Goal: Task Accomplishment & Management: Manage account settings

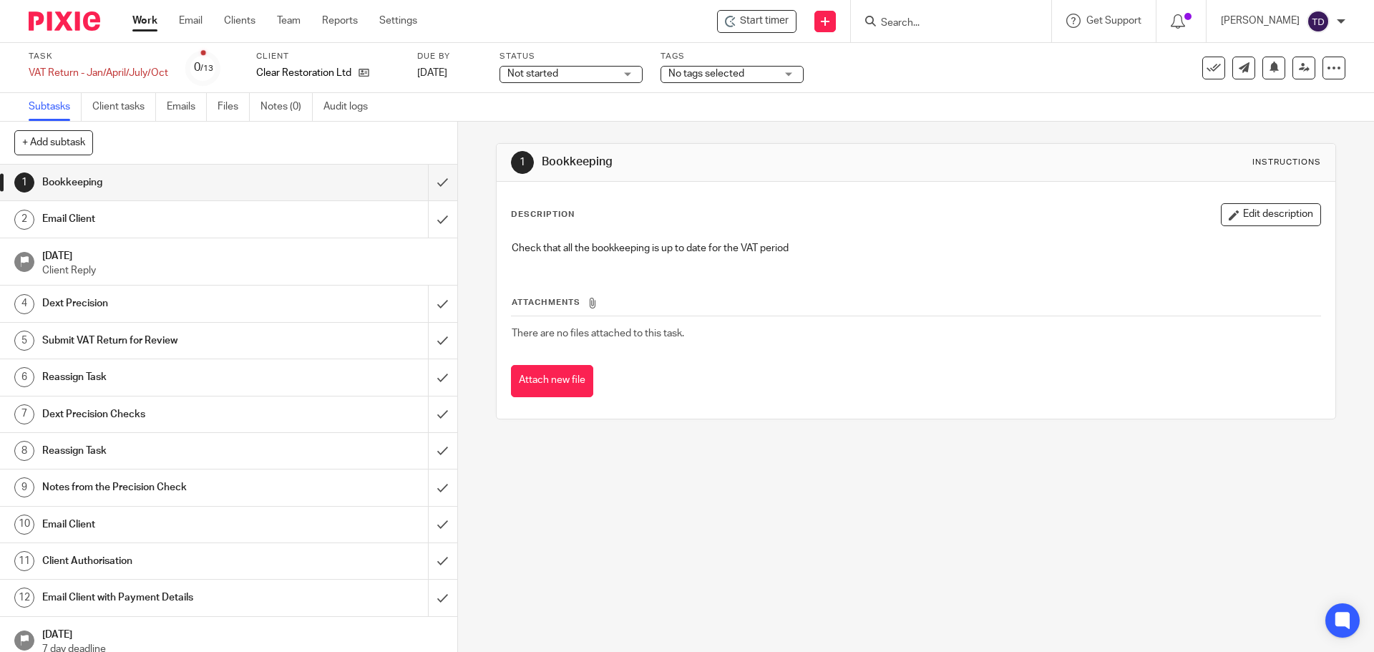
drag, startPoint x: 0, startPoint y: 0, endPoint x: 140, endPoint y: 18, distance: 141.4
click at [140, 18] on link "Work" at bounding box center [144, 21] width 25 height 14
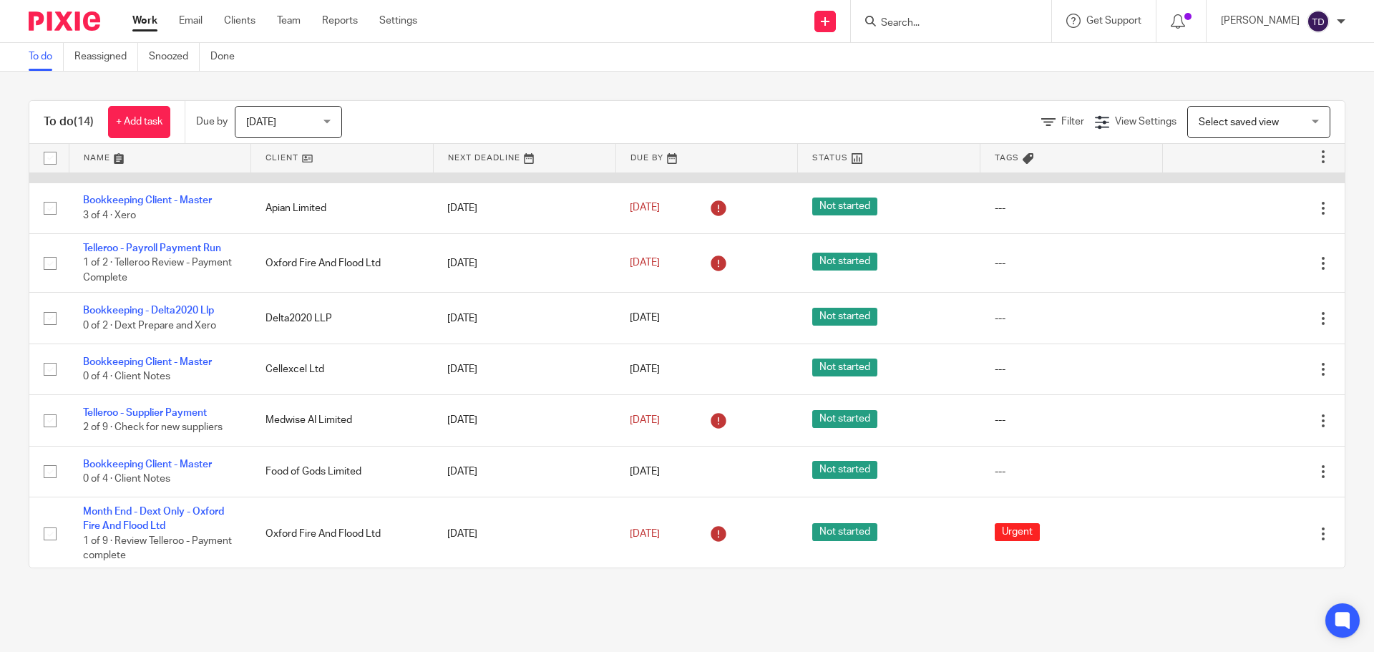
scroll to position [419, 0]
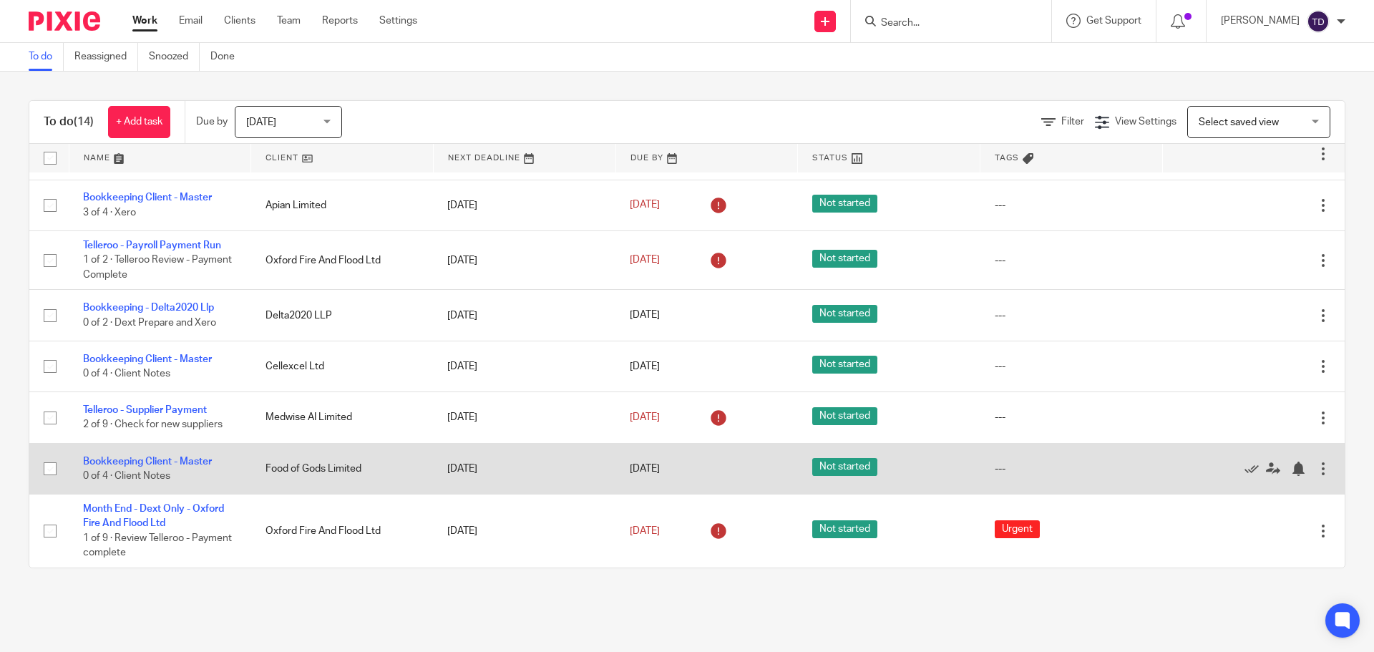
click at [393, 469] on td "Food of Gods Limited" at bounding box center [342, 468] width 182 height 51
click at [1291, 464] on div at bounding box center [1298, 468] width 14 height 14
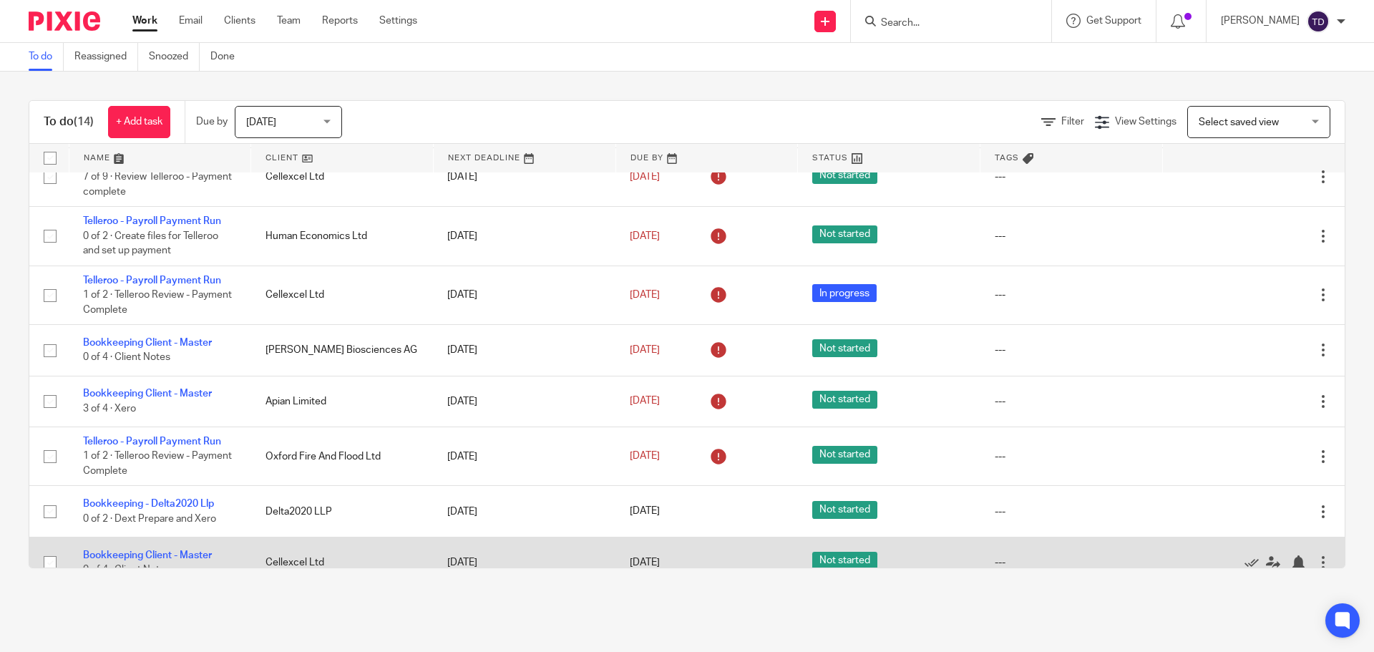
scroll to position [154, 0]
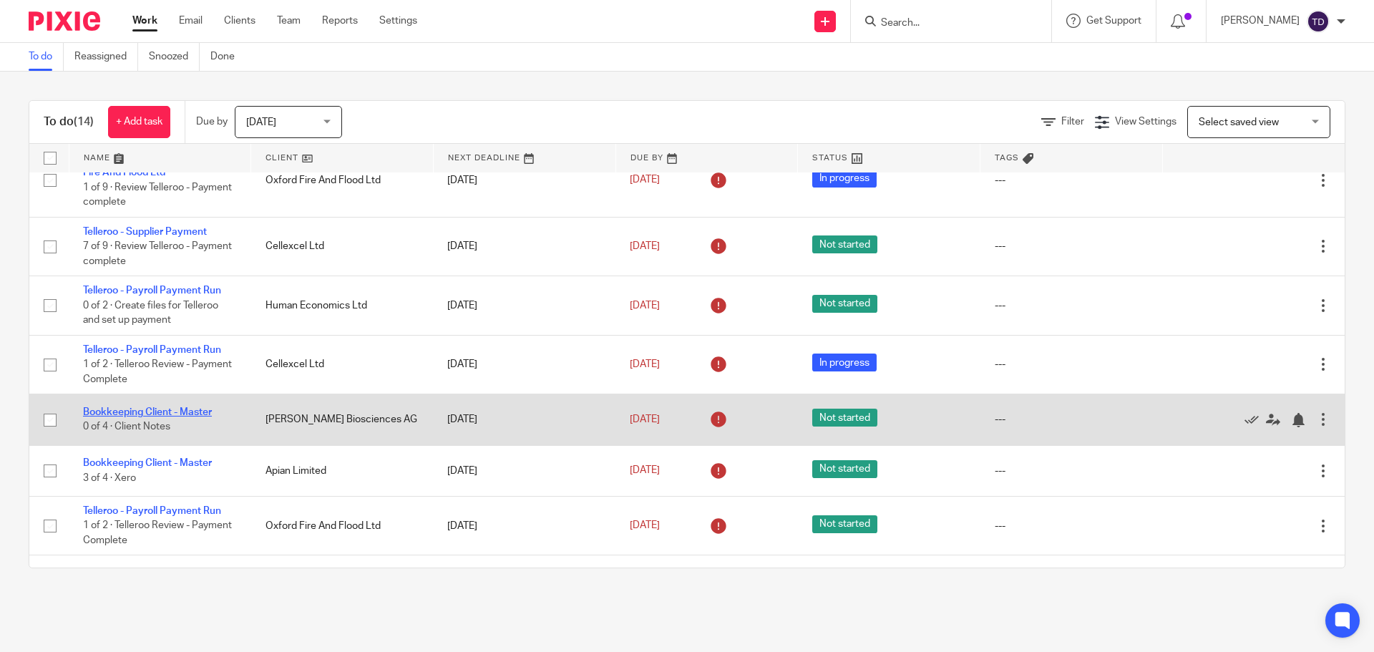
click at [195, 407] on link "Bookkeeping Client - Master" at bounding box center [147, 412] width 129 height 10
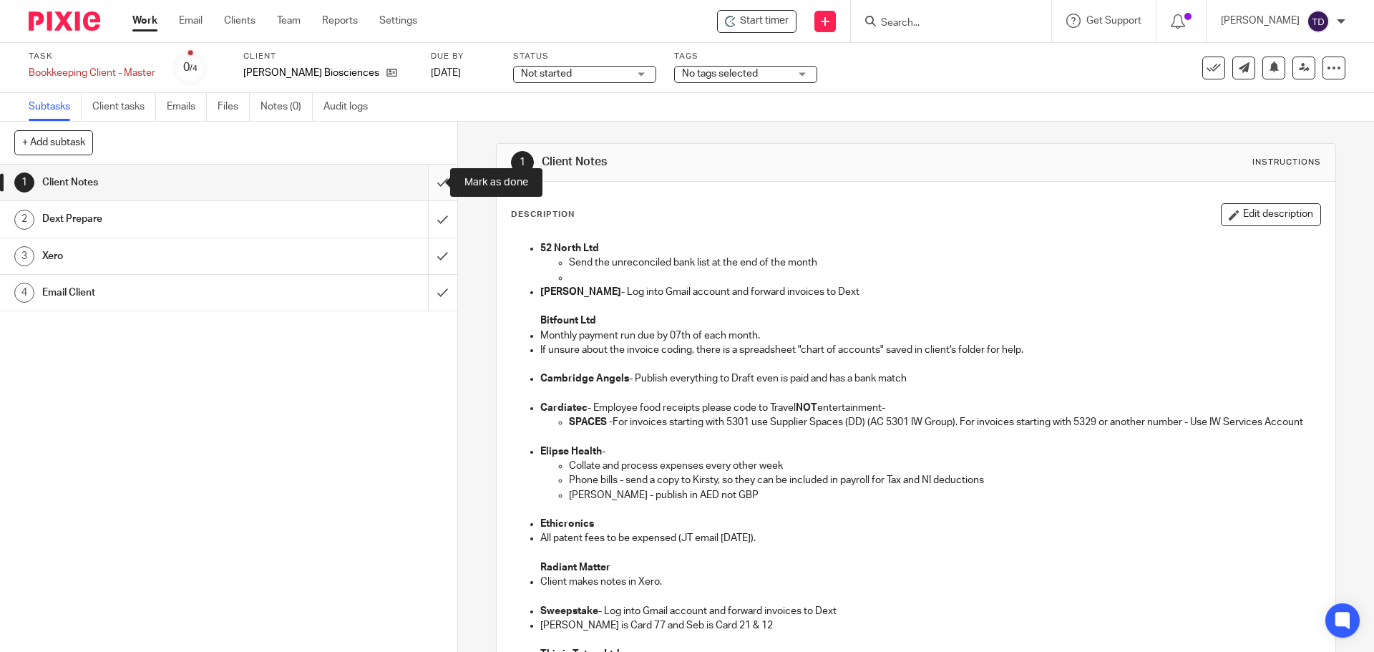
click at [431, 178] on input "submit" at bounding box center [228, 183] width 457 height 36
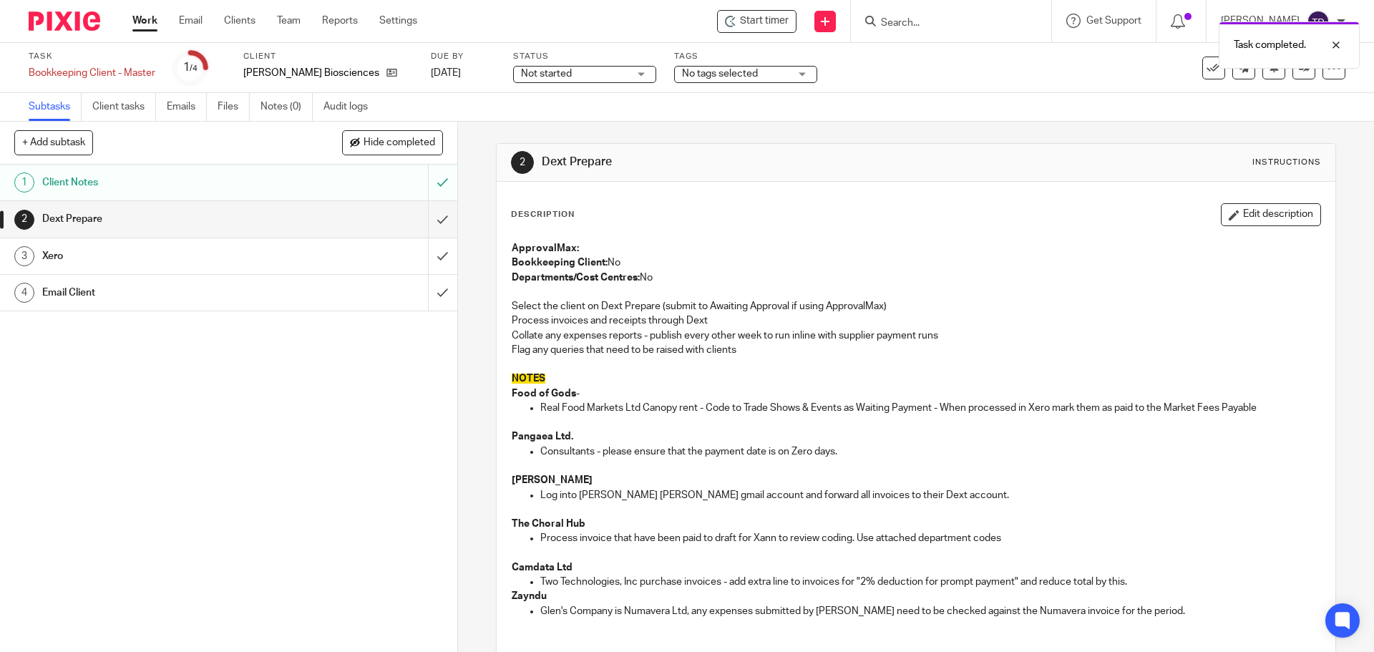
click at [786, 19] on div "Task completed." at bounding box center [1023, 41] width 673 height 54
click at [142, 16] on link "Work" at bounding box center [144, 21] width 25 height 14
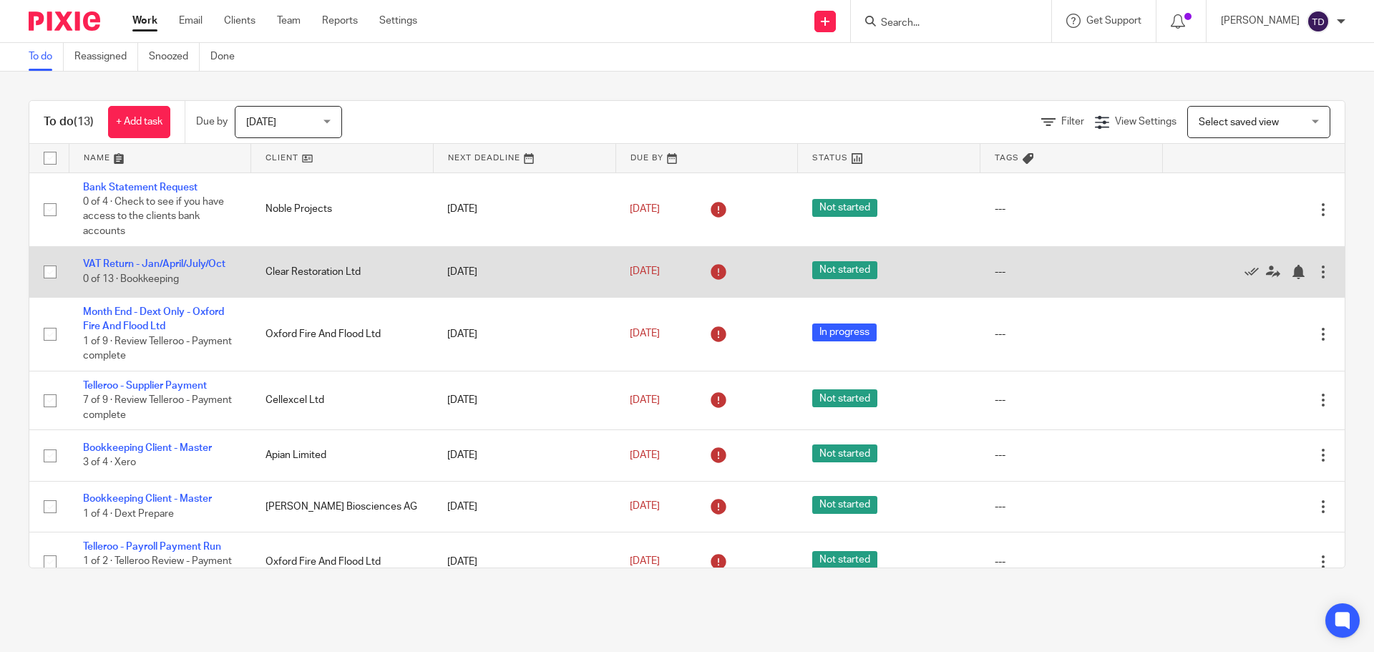
click at [151, 258] on td "VAT Return - Jan/April/July/Oct 0 of 13 · Bookkeeping" at bounding box center [160, 271] width 182 height 51
click at [149, 262] on link "VAT Return - Jan/April/July/Oct" at bounding box center [154, 264] width 142 height 10
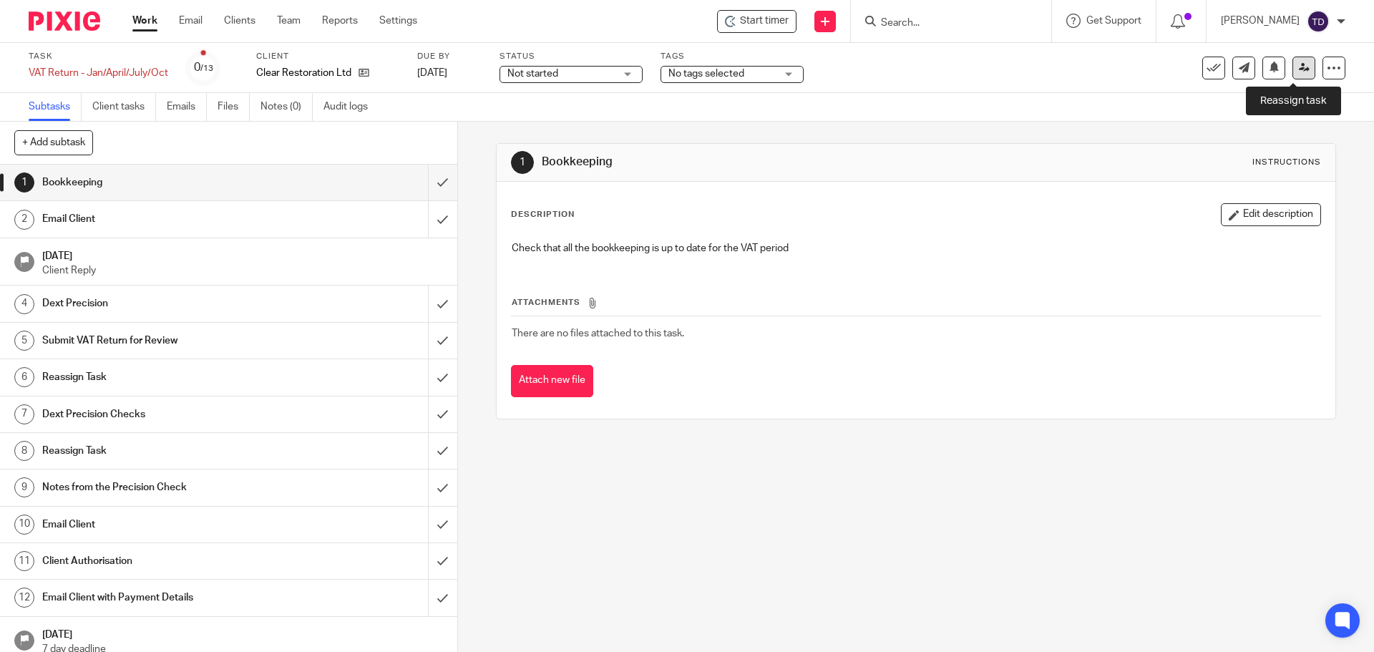
click at [1299, 66] on icon at bounding box center [1304, 67] width 11 height 11
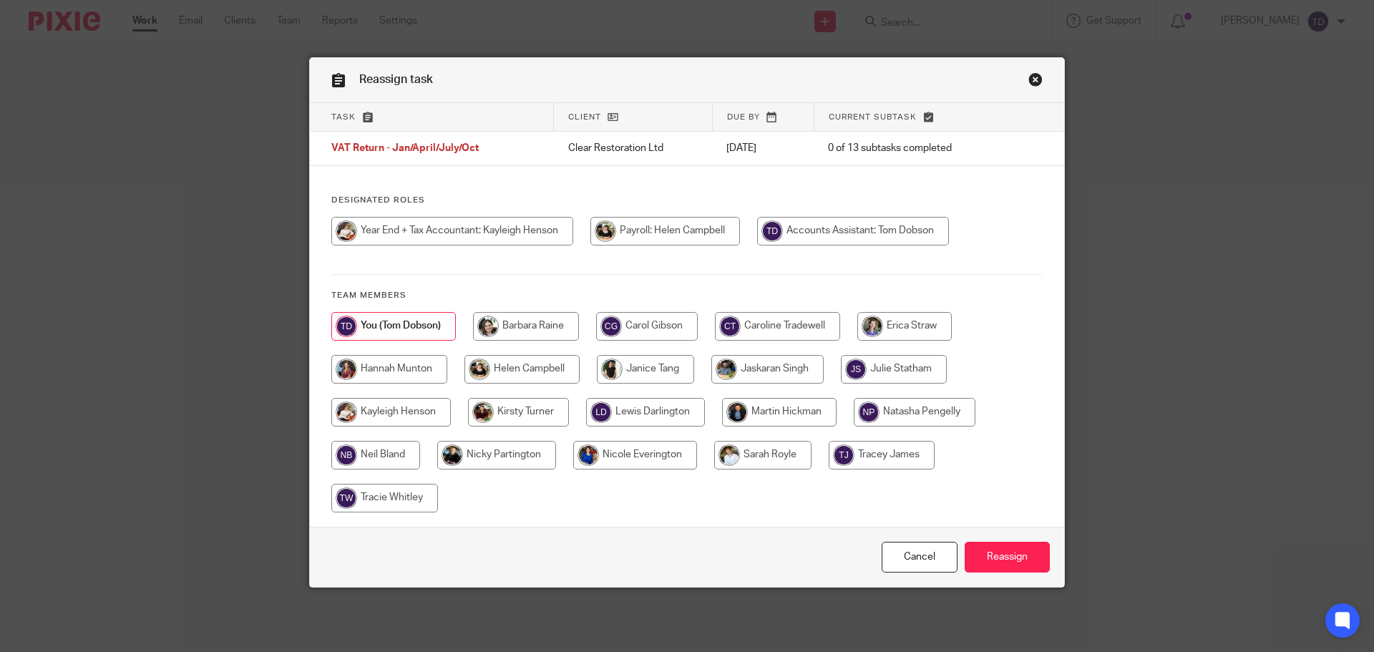
click at [901, 414] on input "radio" at bounding box center [915, 412] width 122 height 29
radio input "true"
click at [997, 556] on input "Reassign" at bounding box center [1006, 557] width 85 height 31
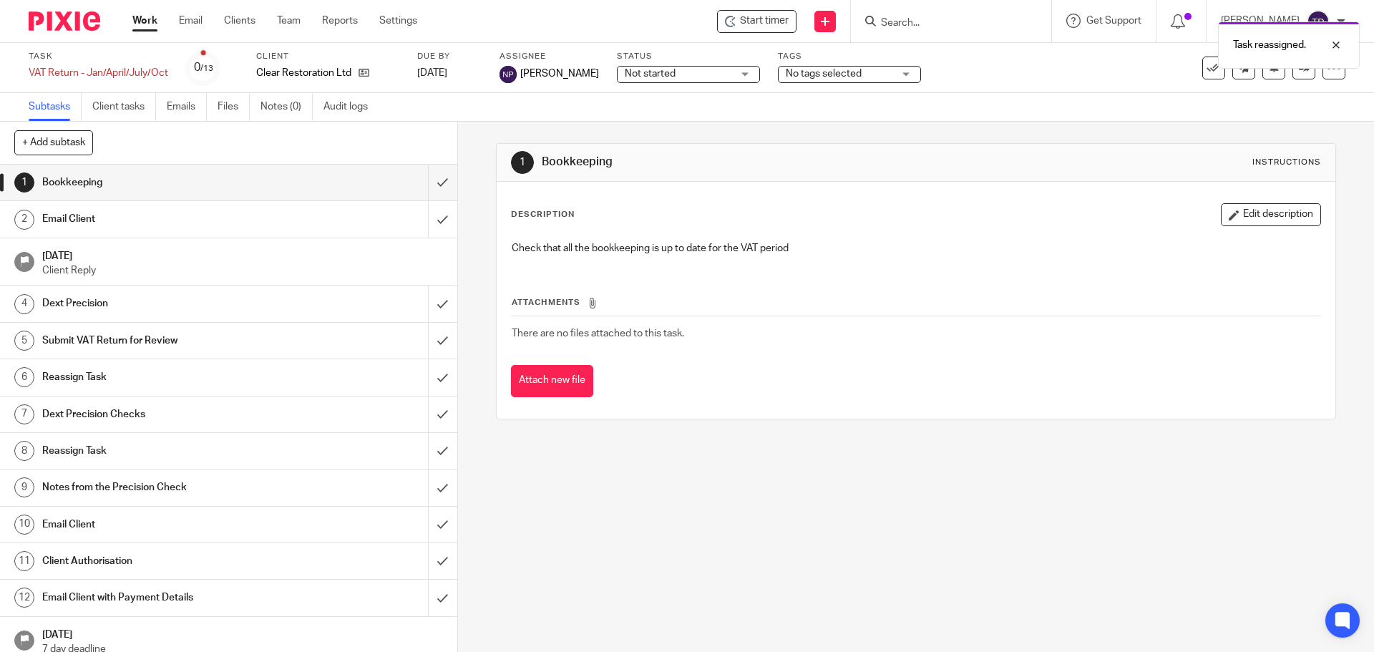
click at [154, 23] on link "Work" at bounding box center [144, 21] width 25 height 14
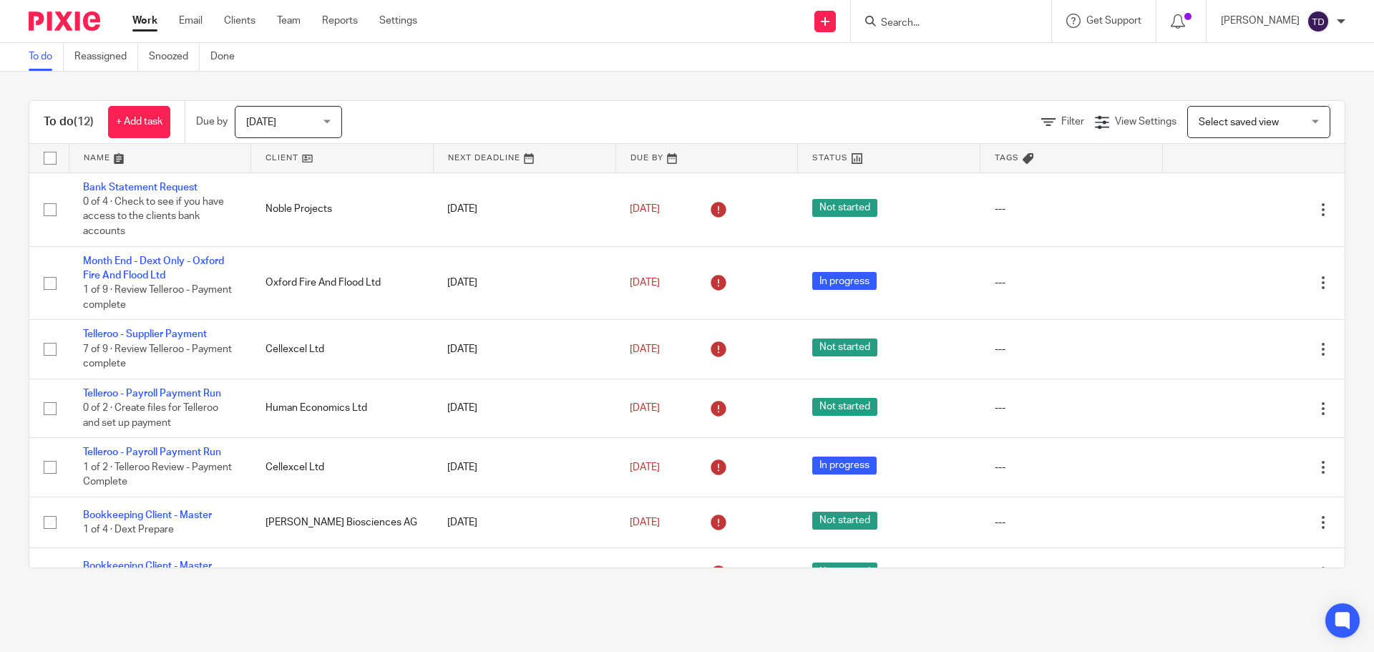
click at [479, 92] on div "To do (12) + Add task Due by Today Today Today Tomorrow This week Next week Thi…" at bounding box center [687, 334] width 1374 height 525
click at [628, 93] on div "To do (12) + Add task Due by Today Today Today Tomorrow This week Next week Thi…" at bounding box center [687, 334] width 1374 height 525
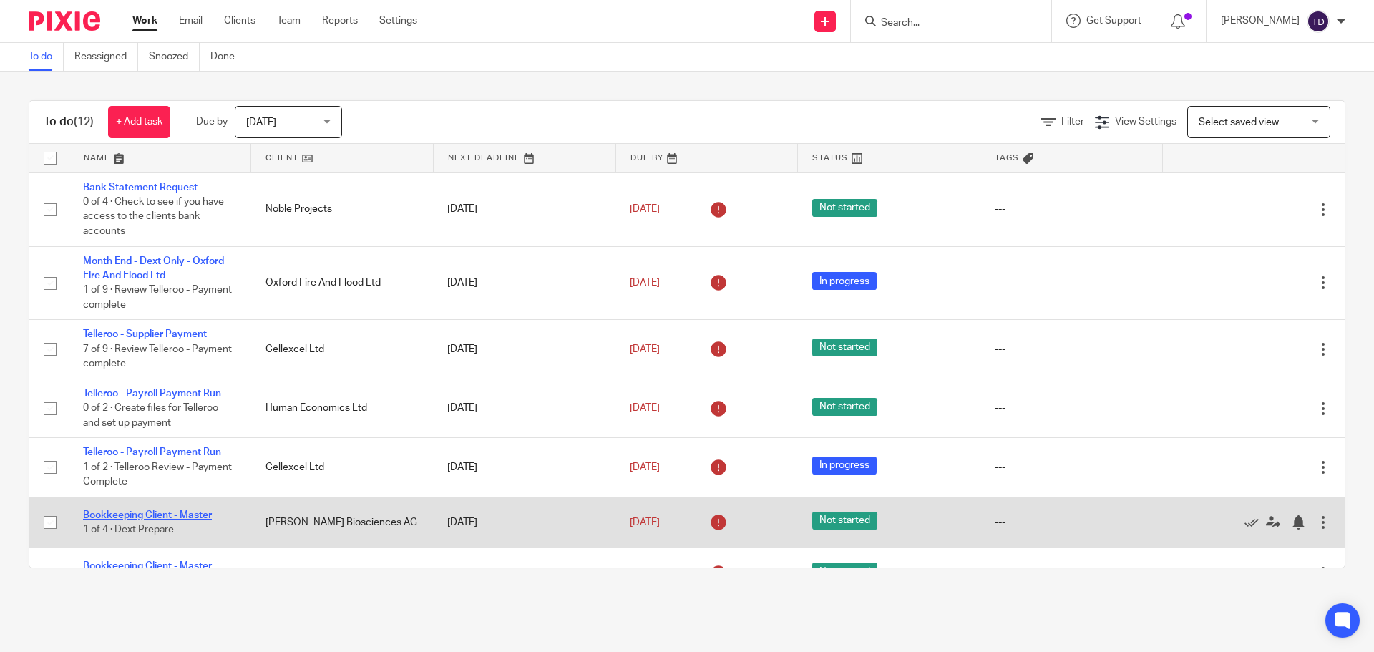
click at [154, 512] on link "Bookkeeping Client - Master" at bounding box center [147, 515] width 129 height 10
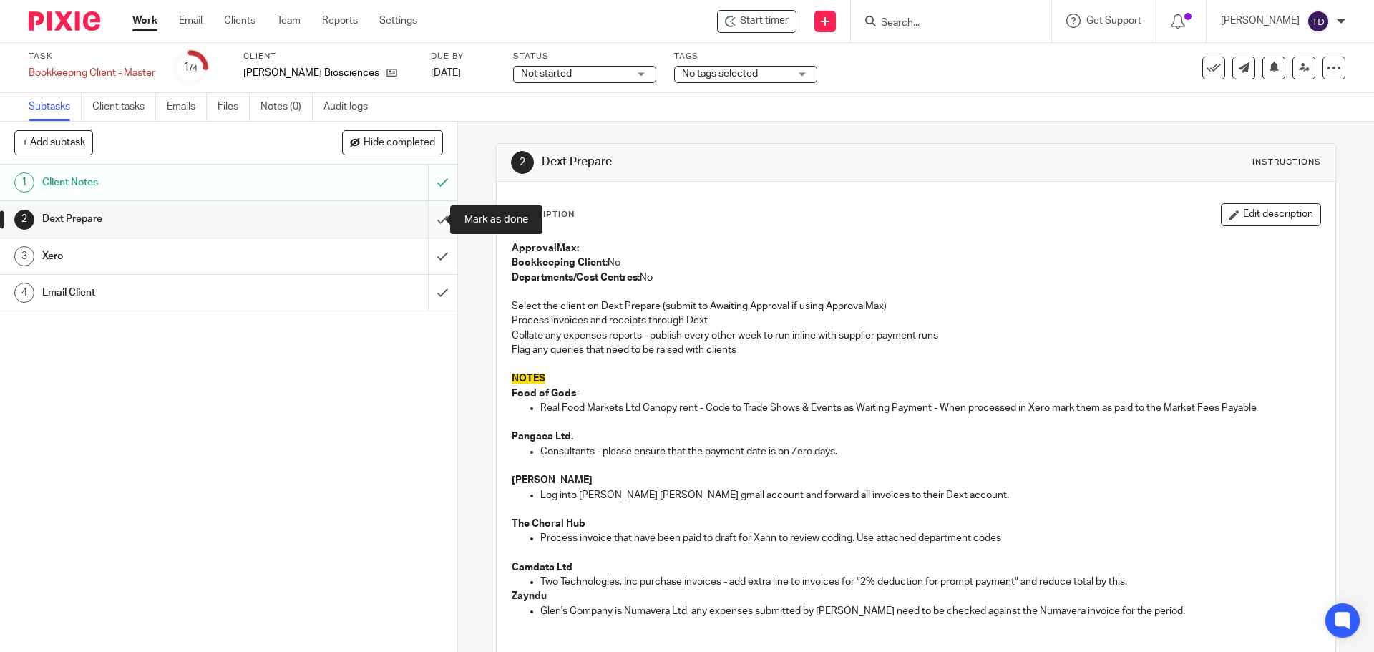
click at [430, 215] on input "submit" at bounding box center [228, 219] width 457 height 36
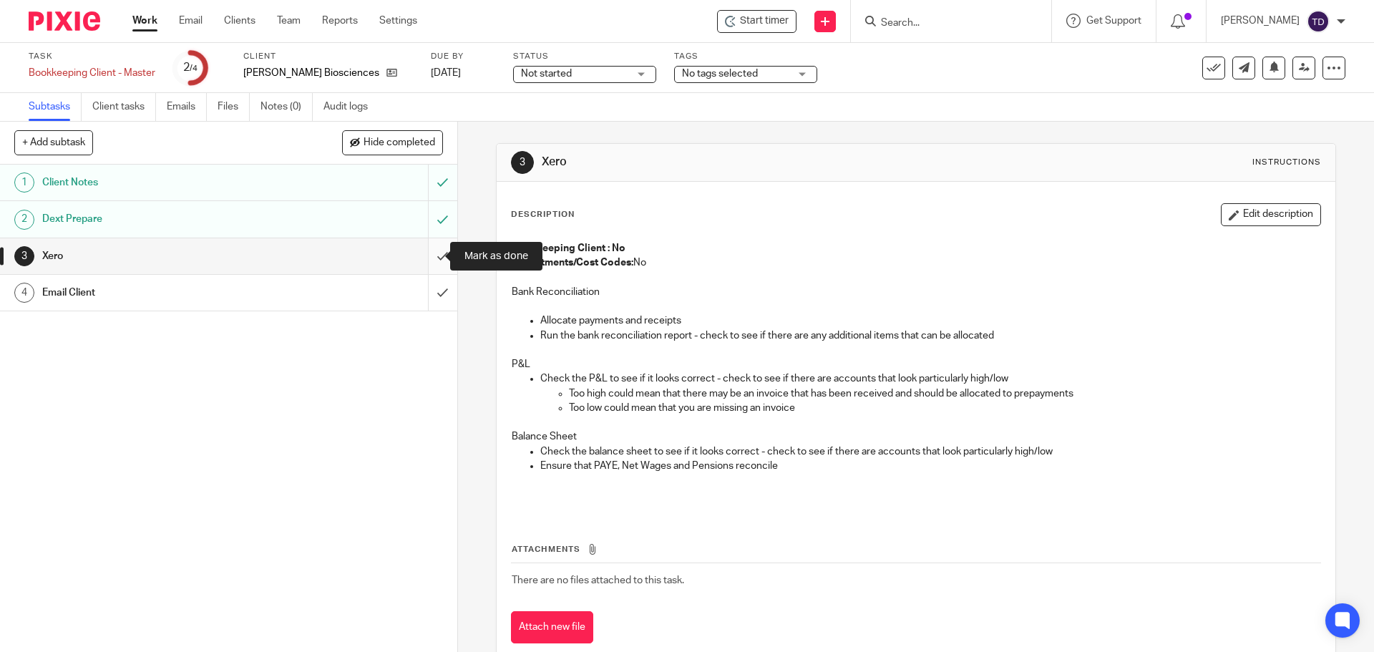
click at [423, 256] on input "submit" at bounding box center [228, 256] width 457 height 36
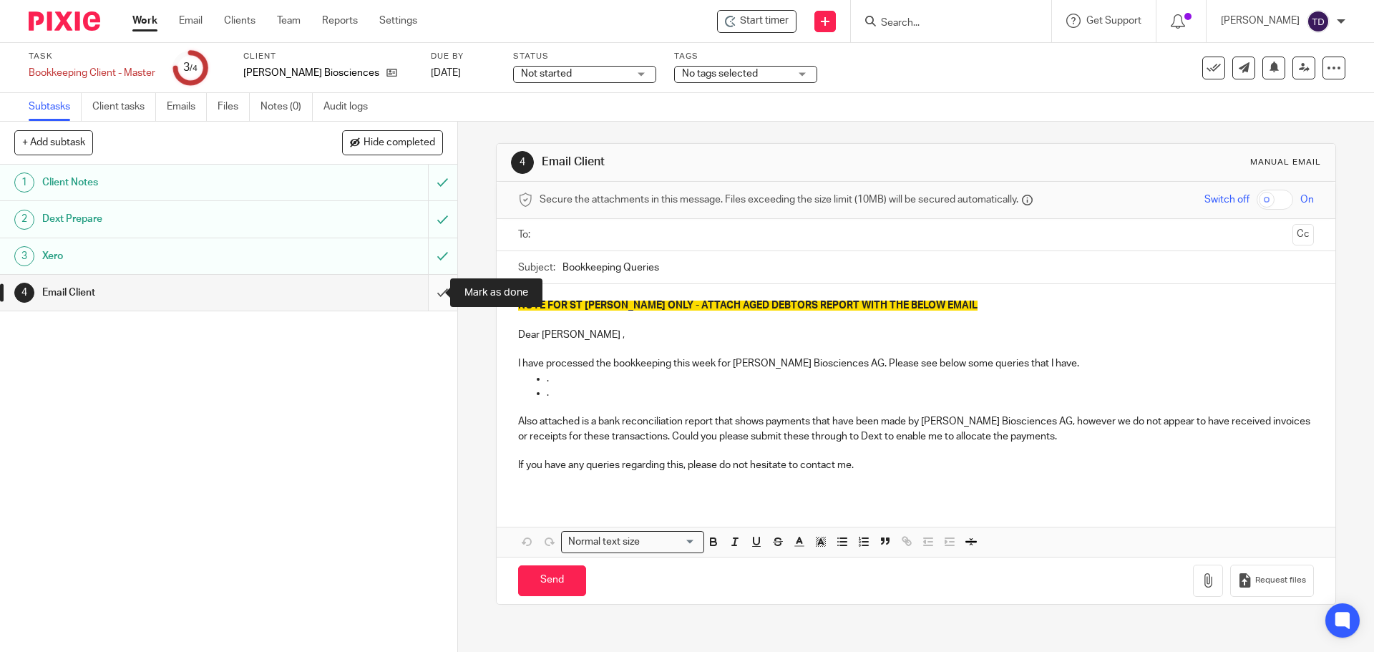
click at [431, 287] on input "submit" at bounding box center [228, 293] width 457 height 36
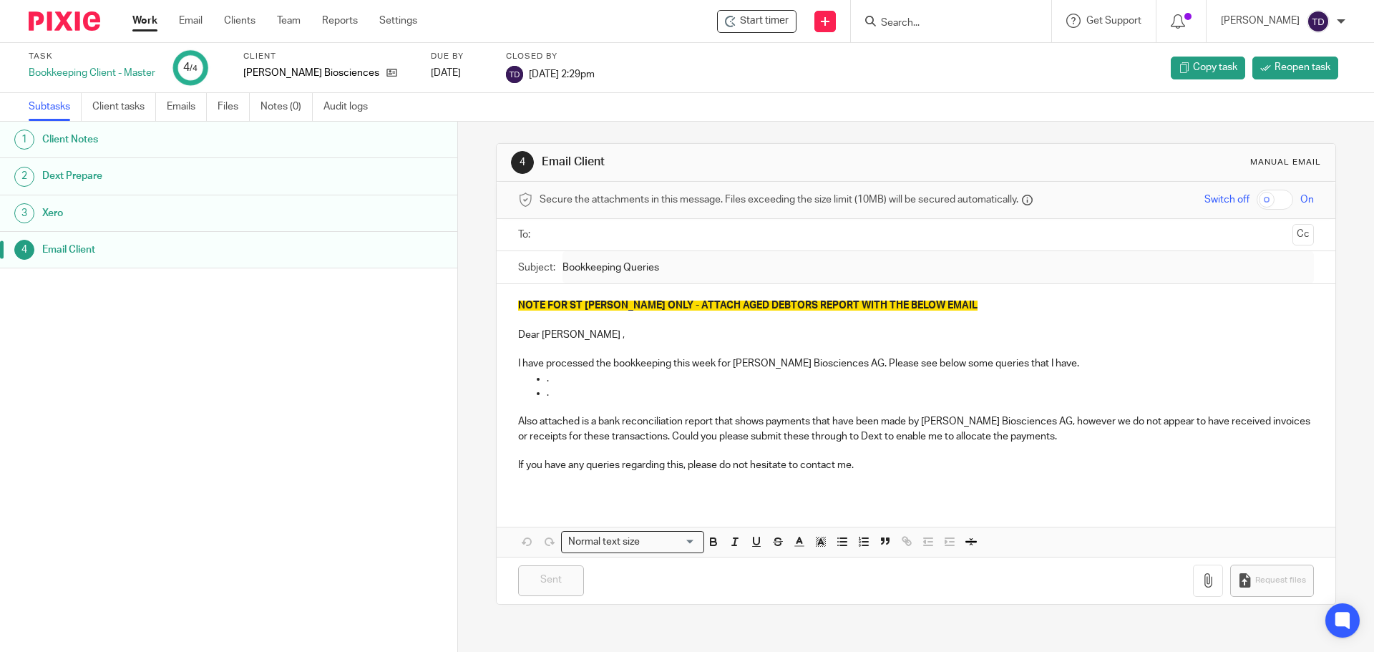
click at [144, 16] on link "Work" at bounding box center [144, 21] width 25 height 14
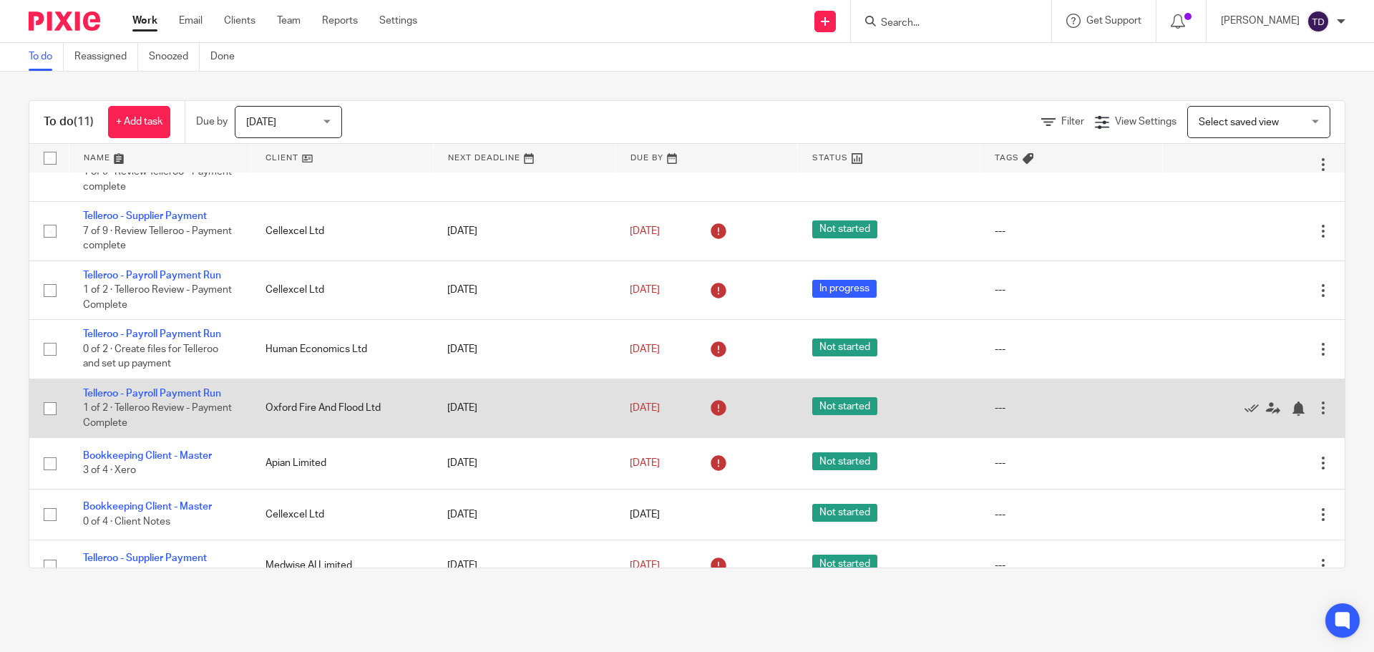
scroll to position [266, 0]
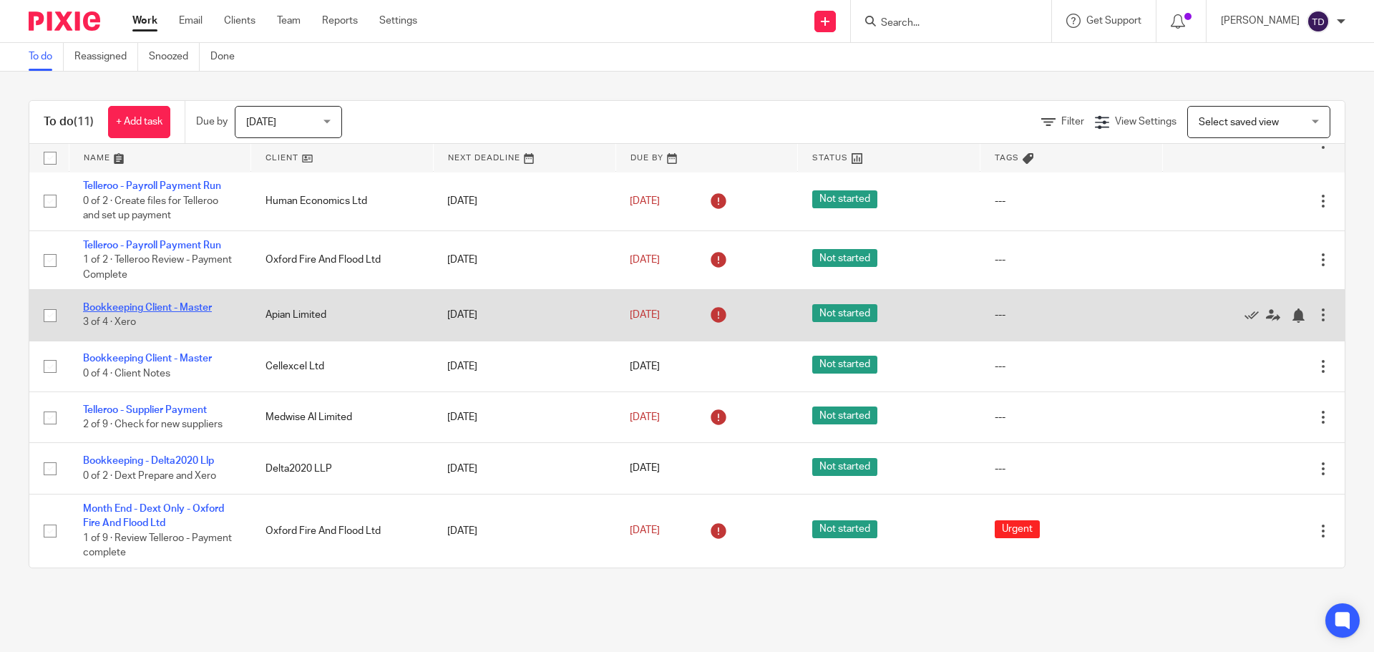
click at [197, 311] on link "Bookkeeping Client - Master" at bounding box center [147, 308] width 129 height 10
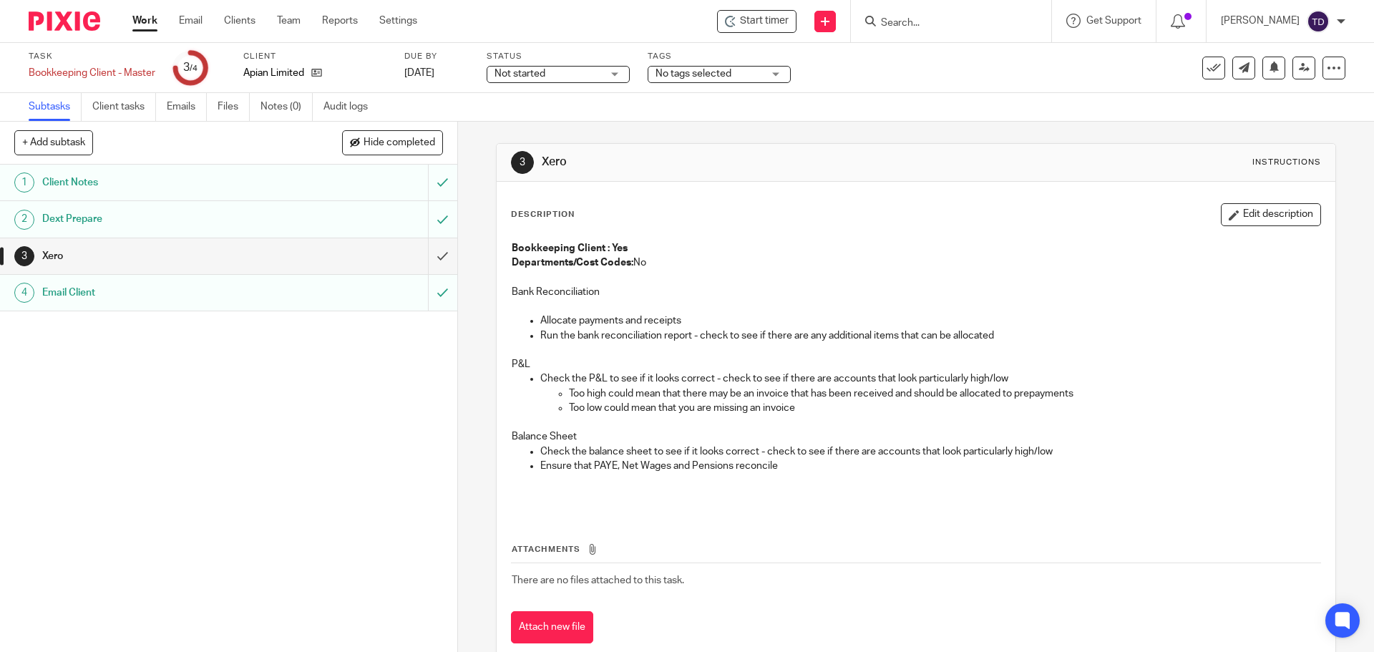
click at [149, 25] on link "Work" at bounding box center [144, 21] width 25 height 14
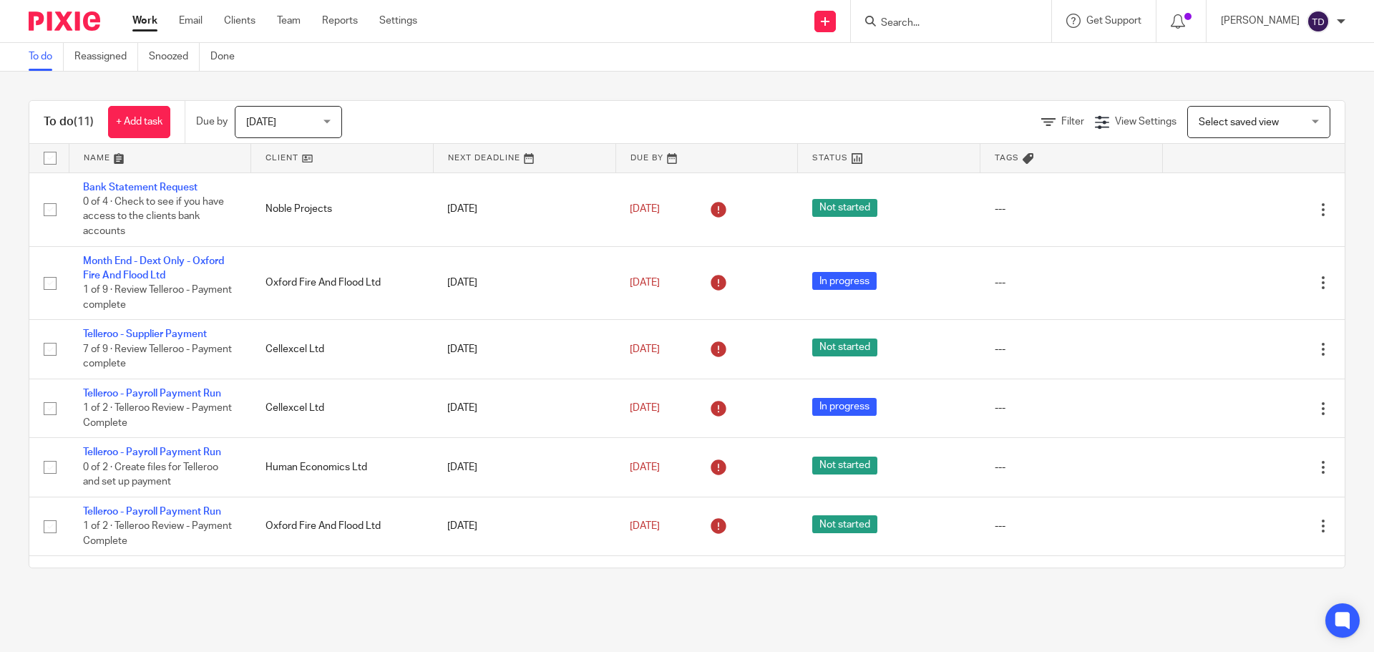
click at [921, 82] on div "To do (11) + Add task Due by Today Today Today Tomorrow This week Next week Thi…" at bounding box center [687, 334] width 1374 height 525
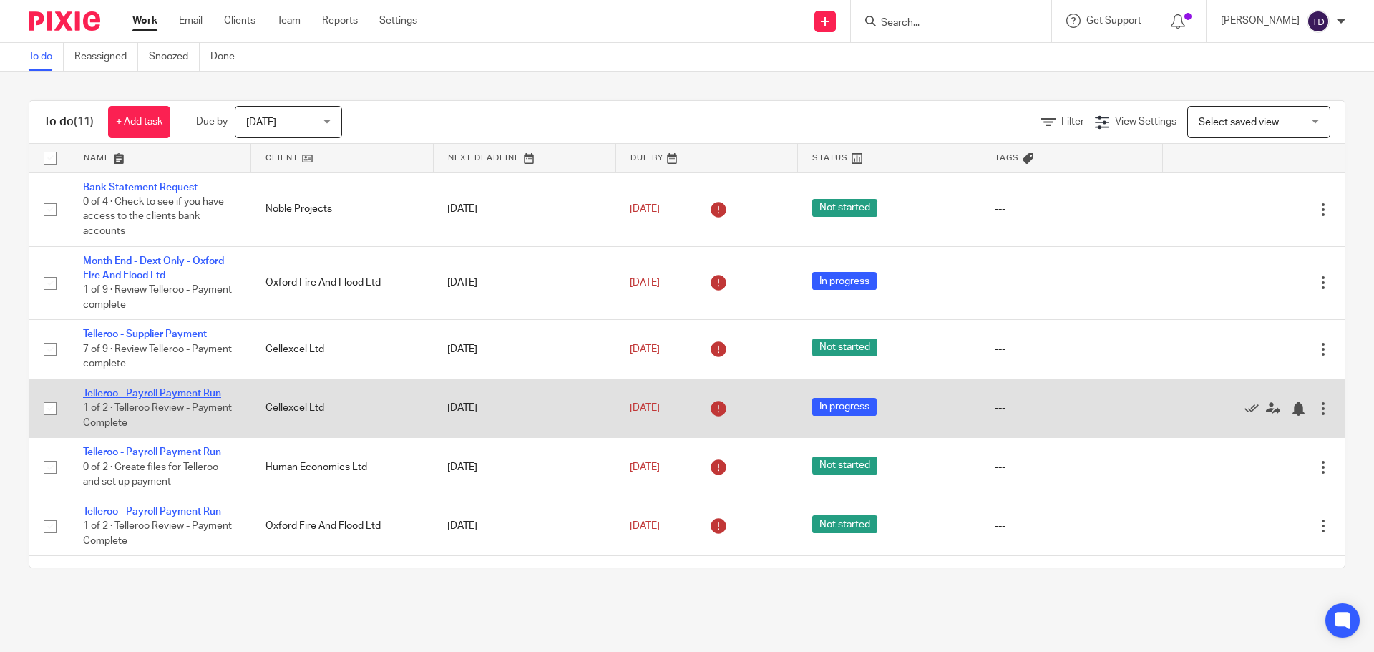
click at [160, 397] on link "Telleroo - Payroll Payment Run" at bounding box center [152, 394] width 138 height 10
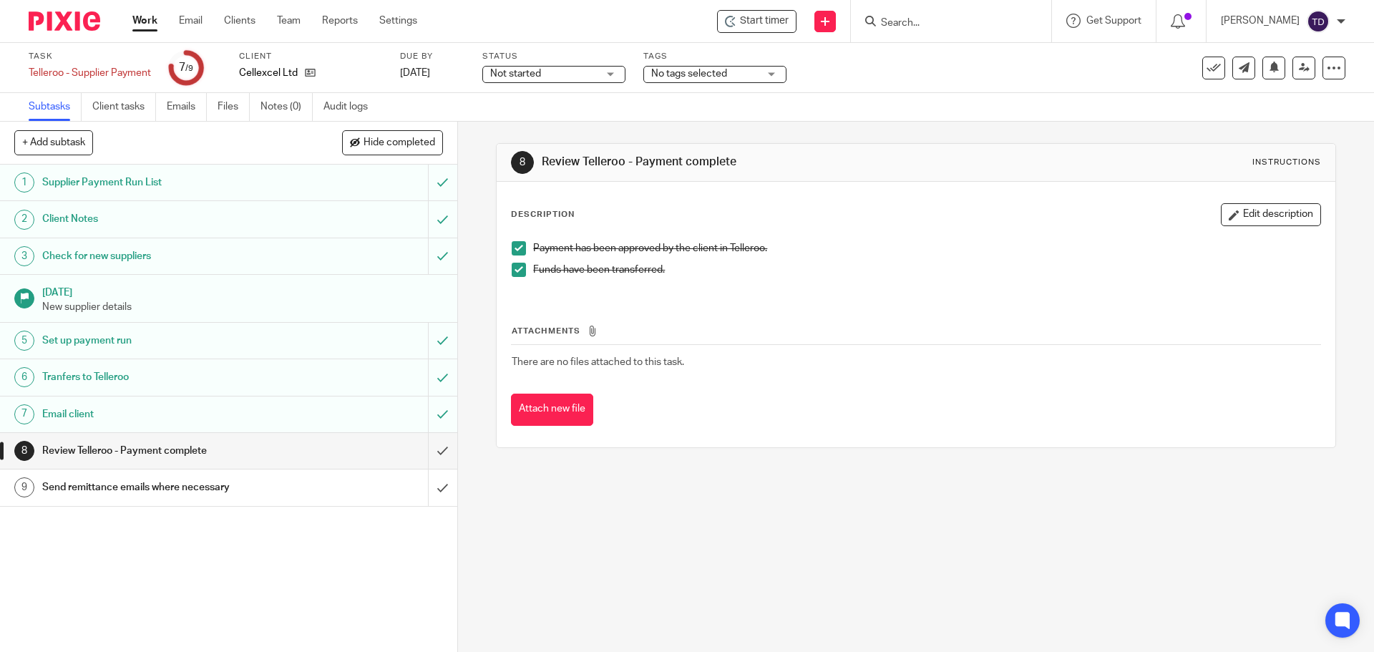
click at [1001, 236] on div "Payment has been approved by the client in Telleroo. Funds have been transferre…" at bounding box center [915, 264] width 822 height 61
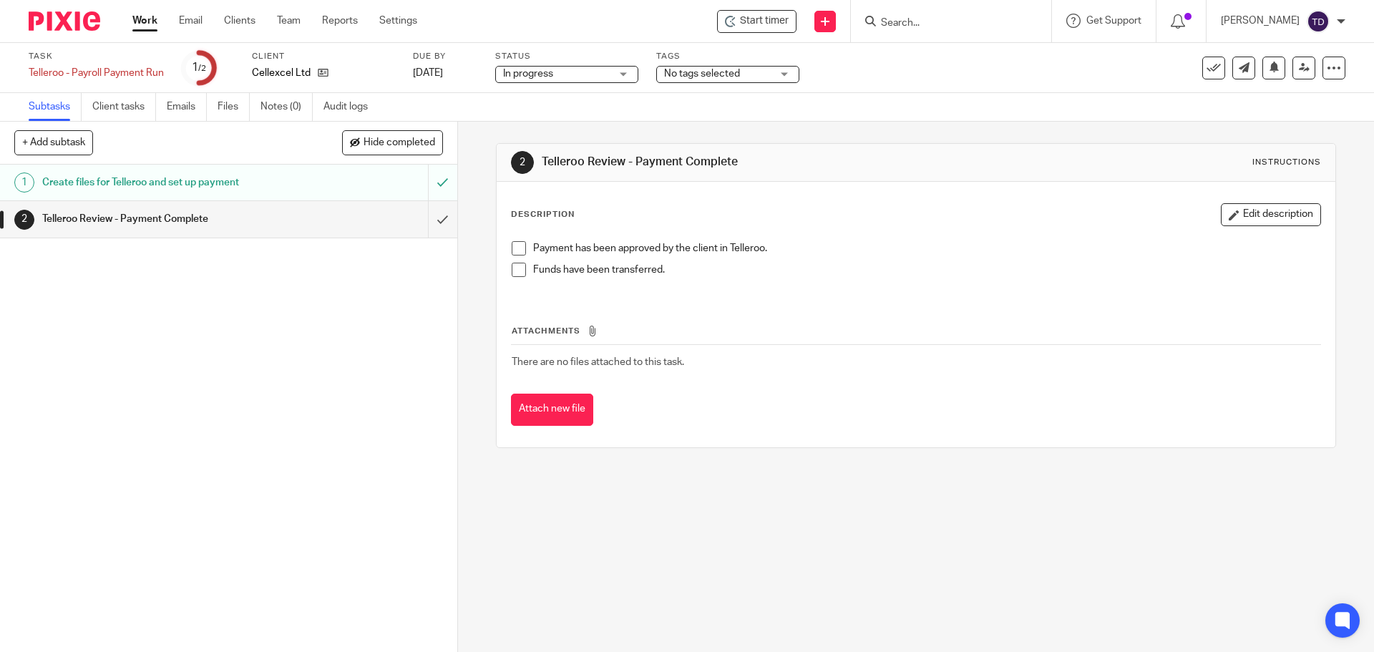
click at [81, 18] on img at bounding box center [65, 20] width 72 height 19
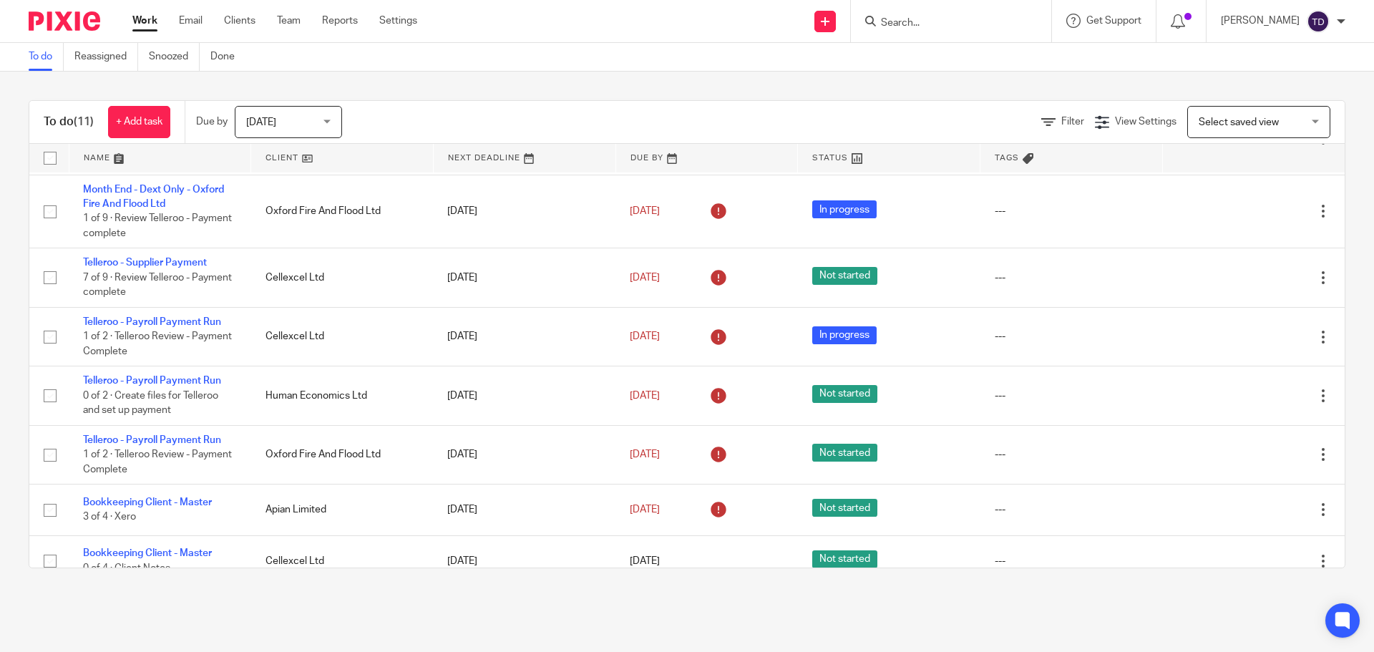
scroll to position [266, 0]
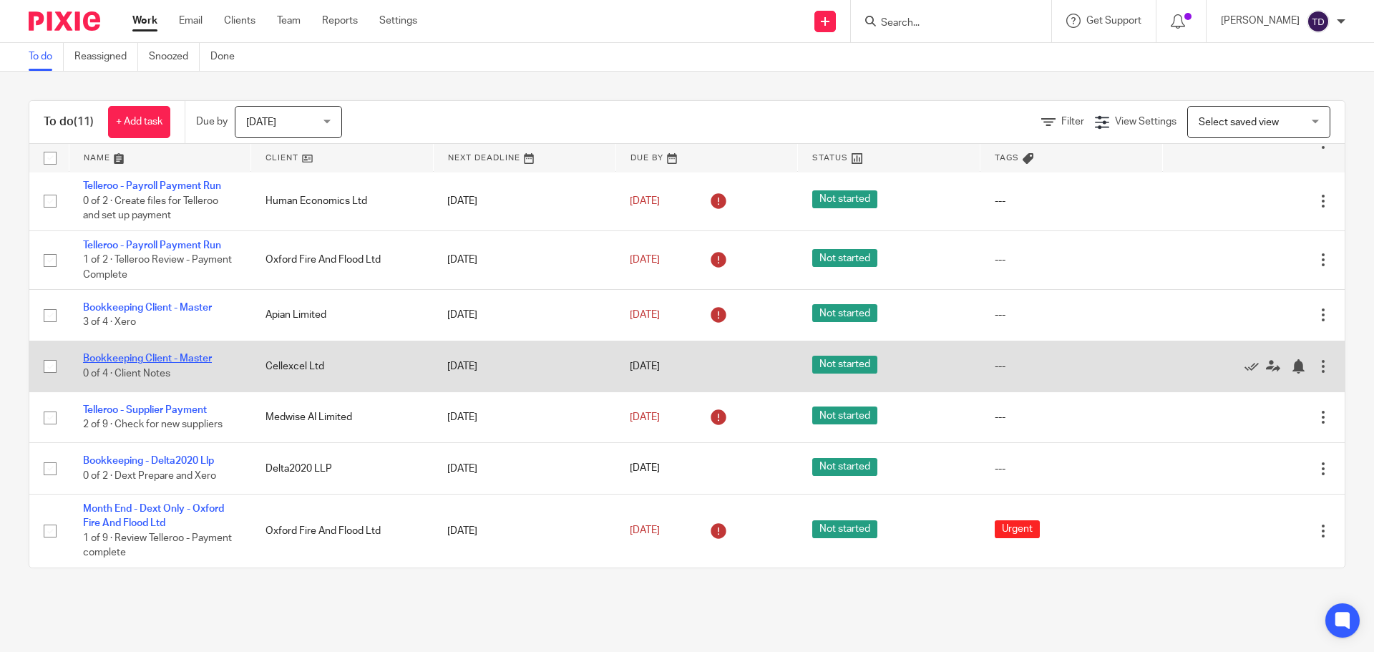
click at [208, 357] on link "Bookkeeping Client - Master" at bounding box center [147, 358] width 129 height 10
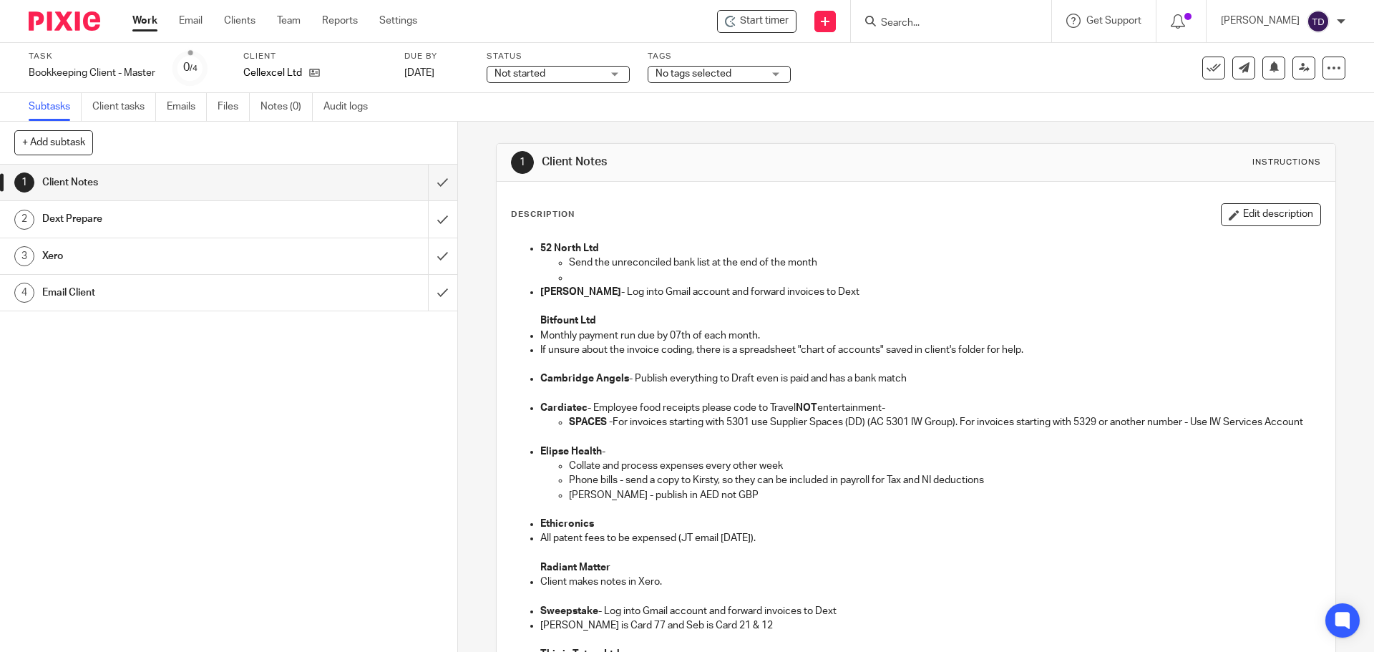
click at [243, 182] on h1 "Client Notes" at bounding box center [166, 182] width 248 height 21
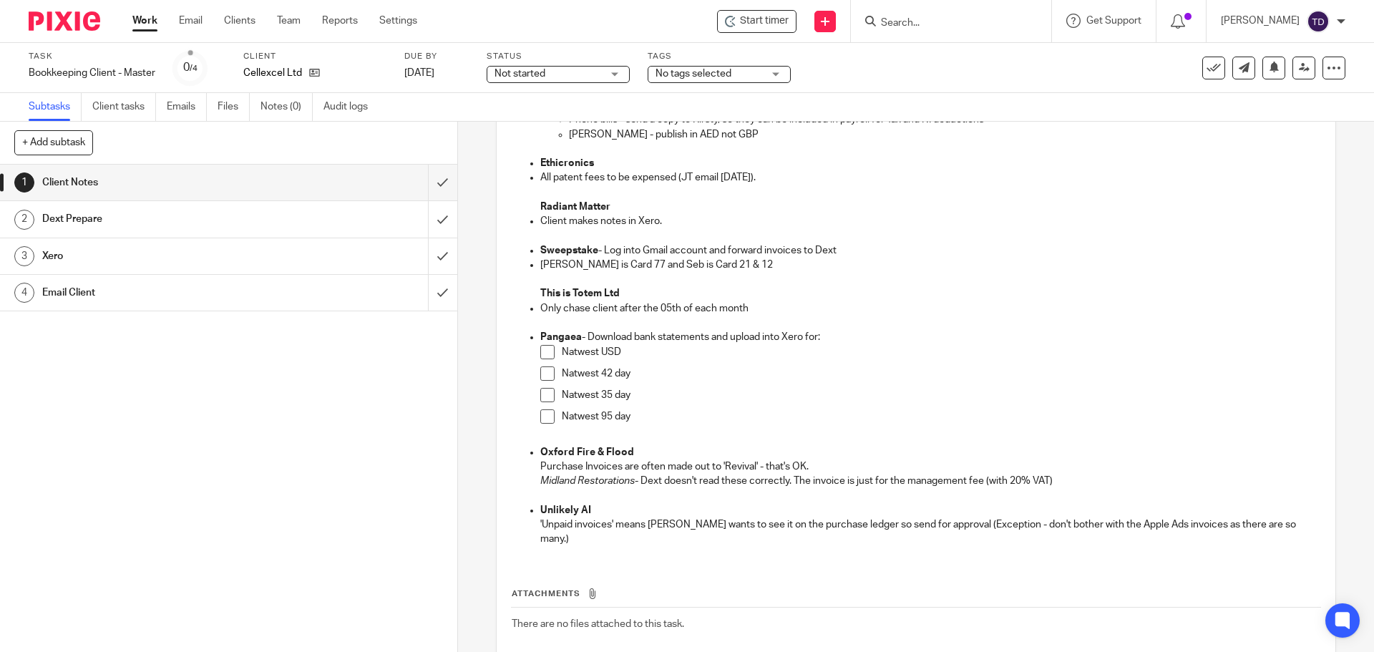
scroll to position [440, 0]
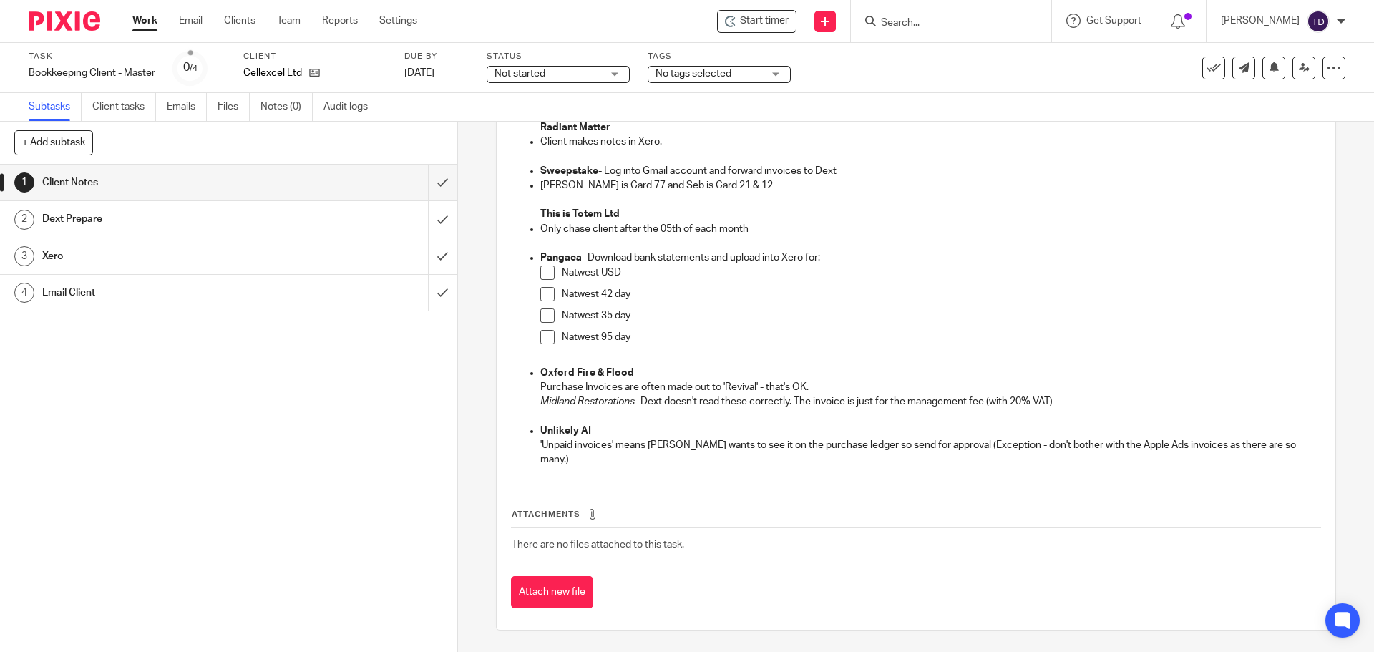
click at [284, 210] on div "Dext Prepare" at bounding box center [227, 218] width 371 height 21
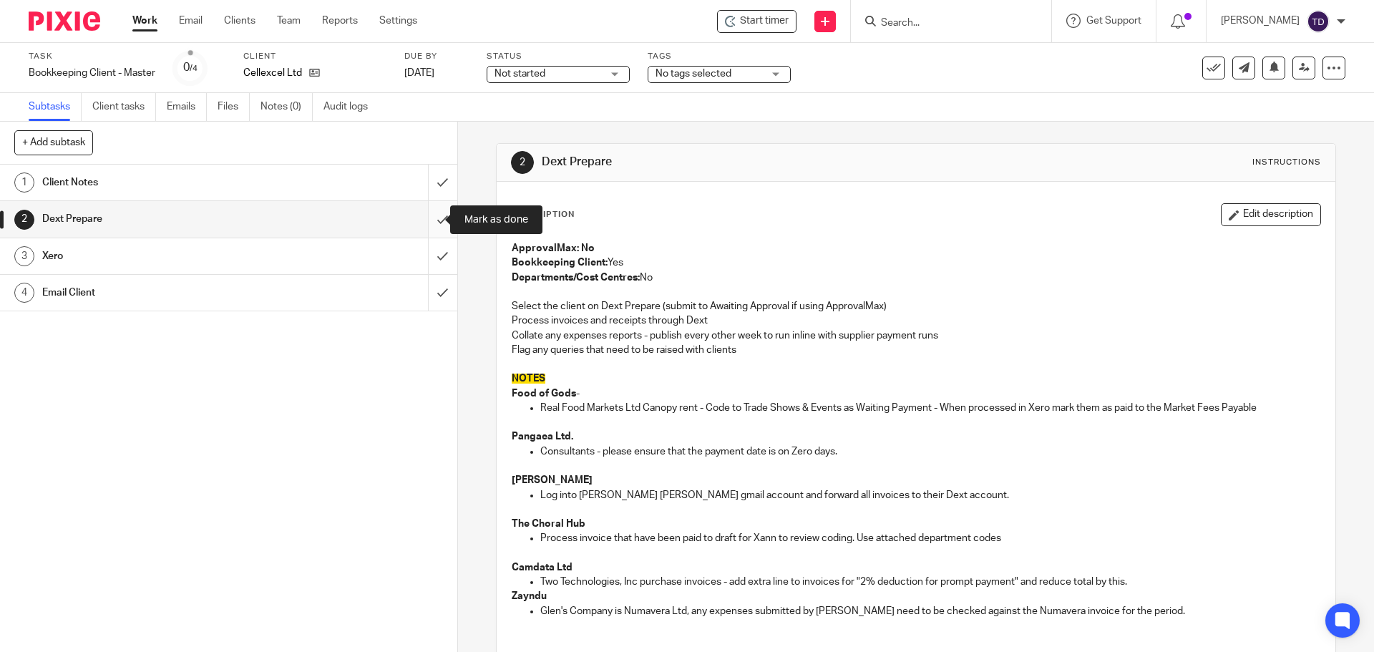
click at [422, 217] on input "submit" at bounding box center [228, 219] width 457 height 36
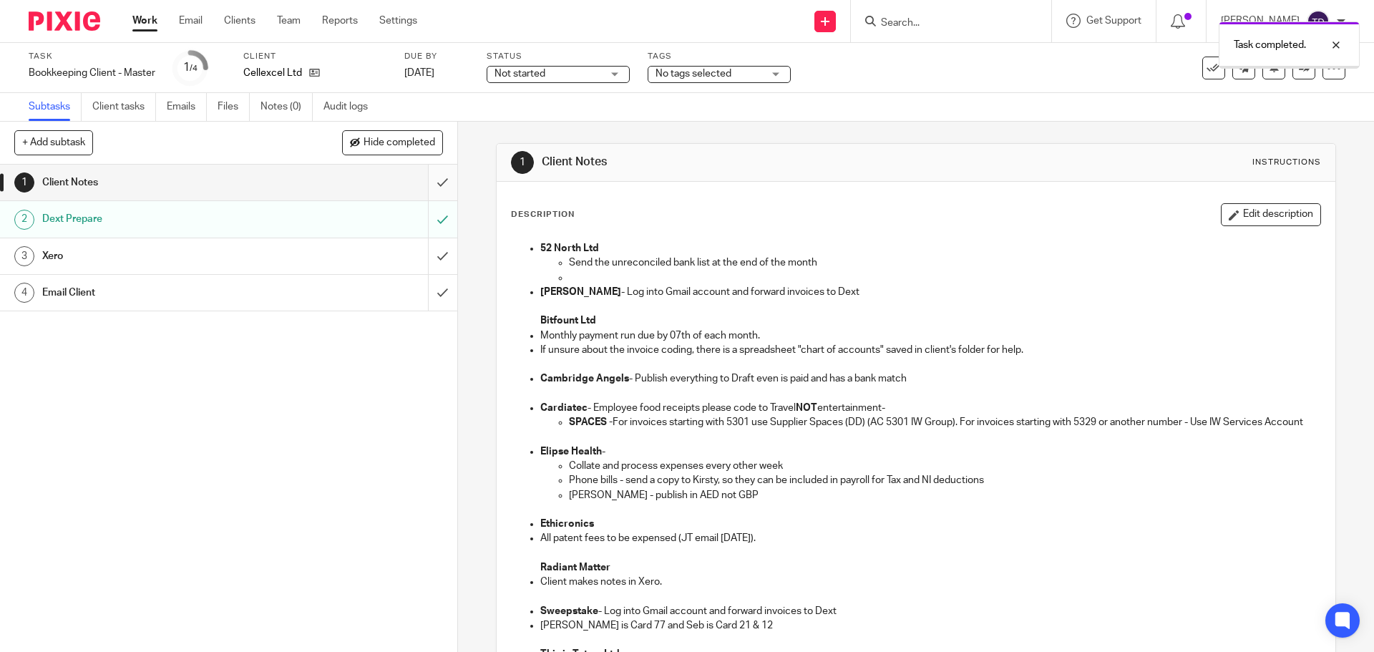
click at [429, 185] on input "submit" at bounding box center [228, 183] width 457 height 36
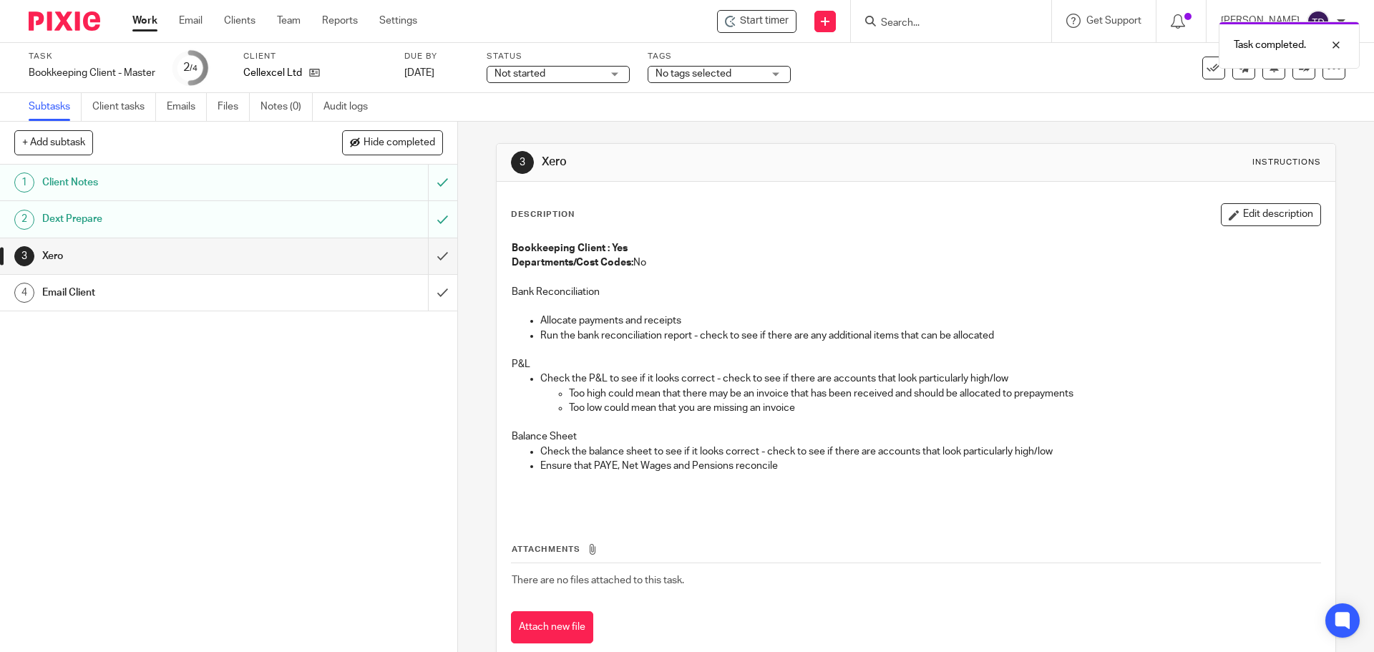
click at [157, 10] on div "Work Email Clients Team Reports Settings Work Email Clients Team Reports Settin…" at bounding box center [278, 21] width 321 height 42
click at [151, 17] on link "Work" at bounding box center [144, 21] width 25 height 14
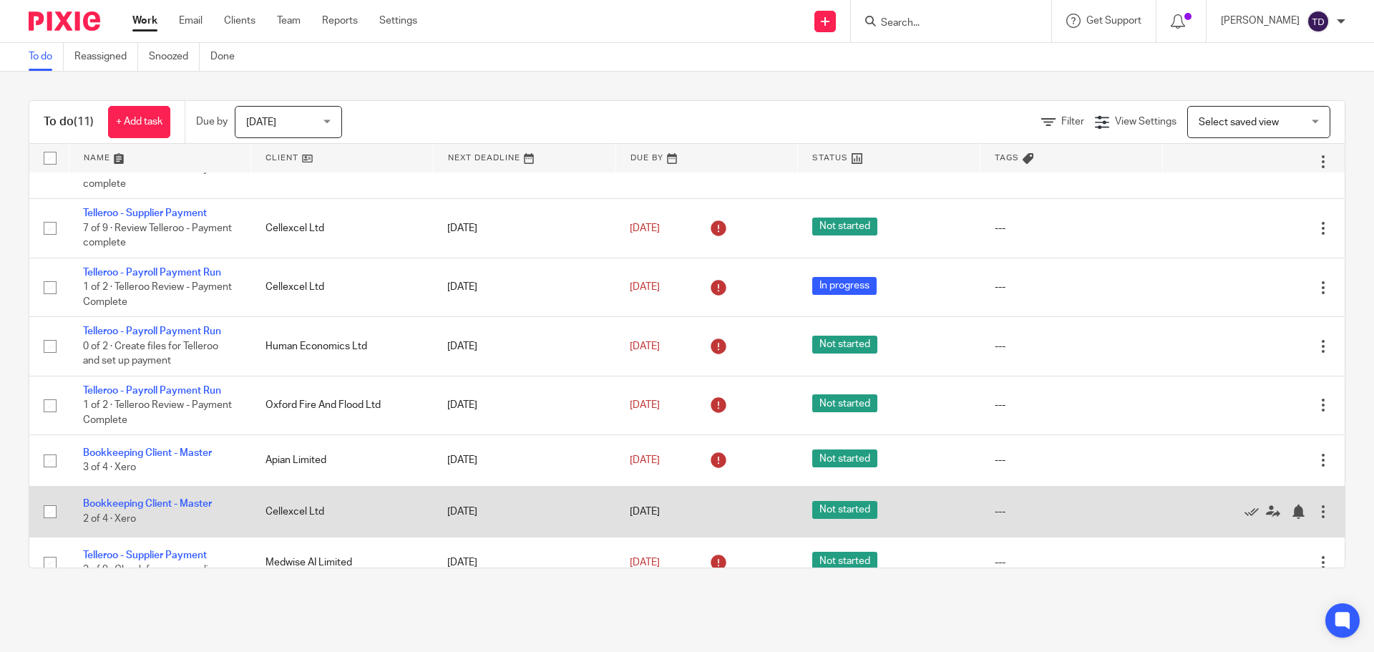
scroll to position [266, 0]
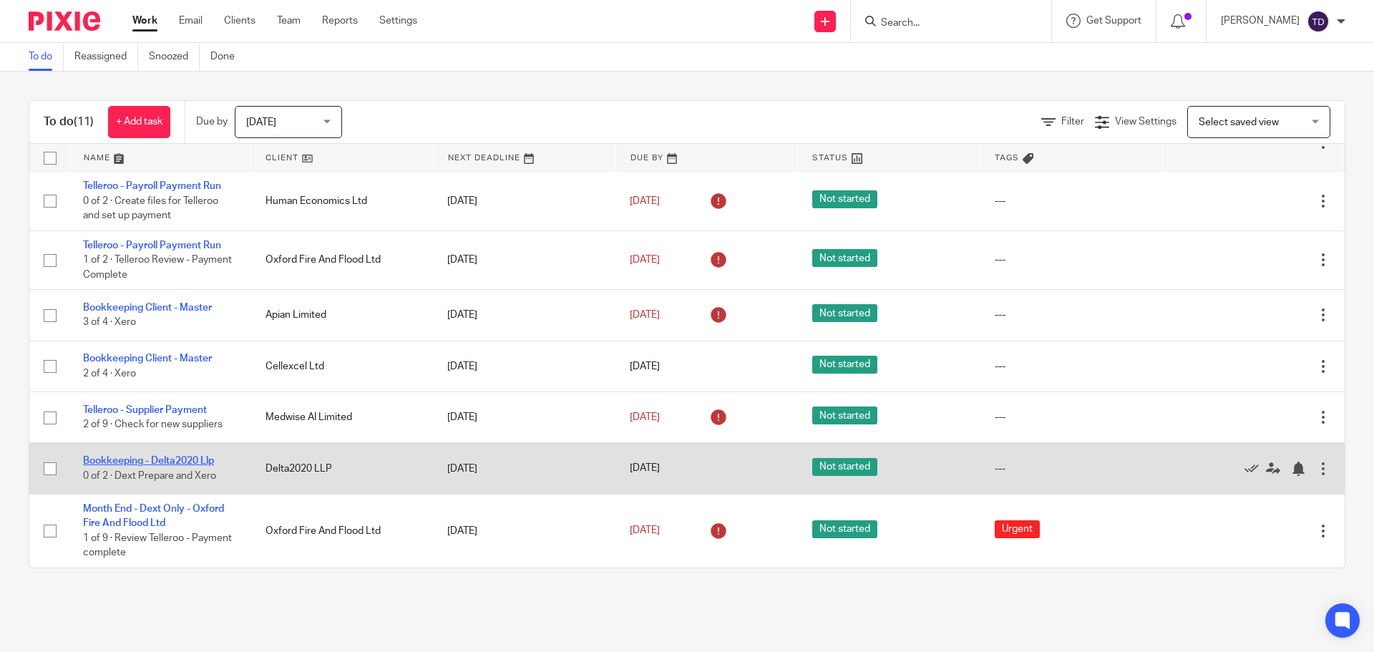
click at [194, 457] on link "Bookkeeping - Delta2020 Llp" at bounding box center [148, 461] width 131 height 10
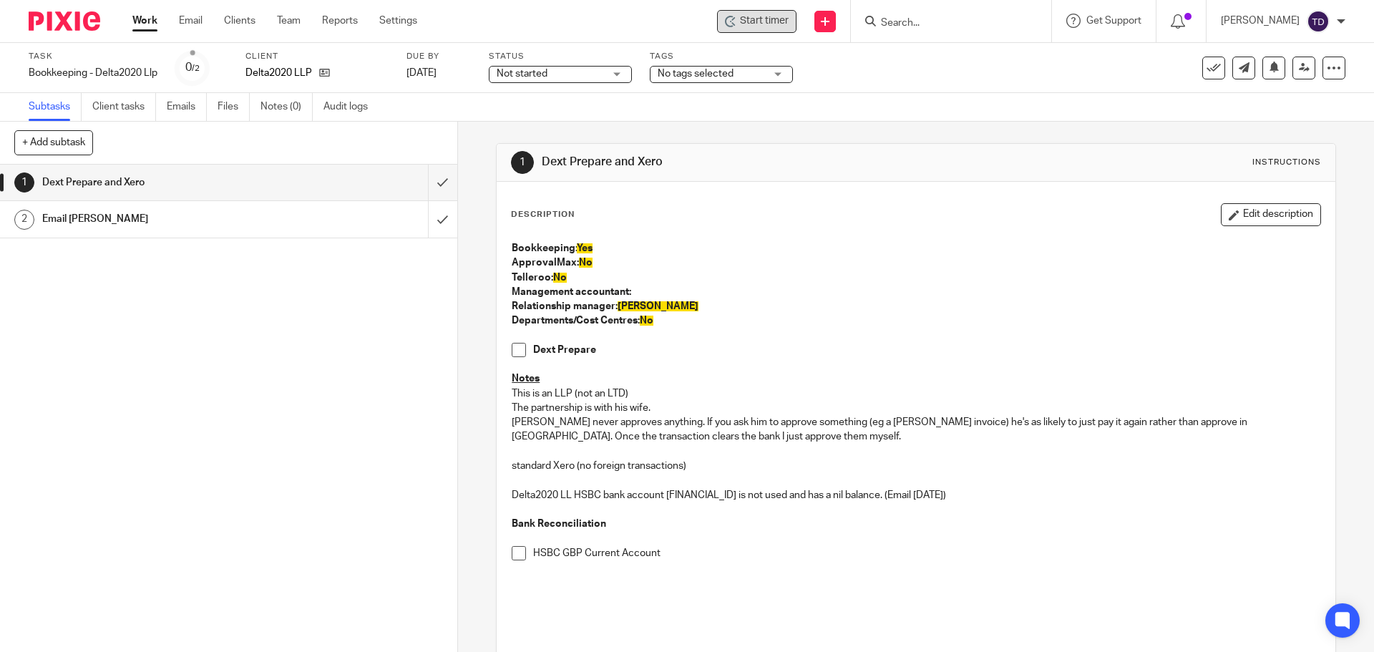
click at [766, 17] on span "Start timer" at bounding box center [764, 21] width 49 height 15
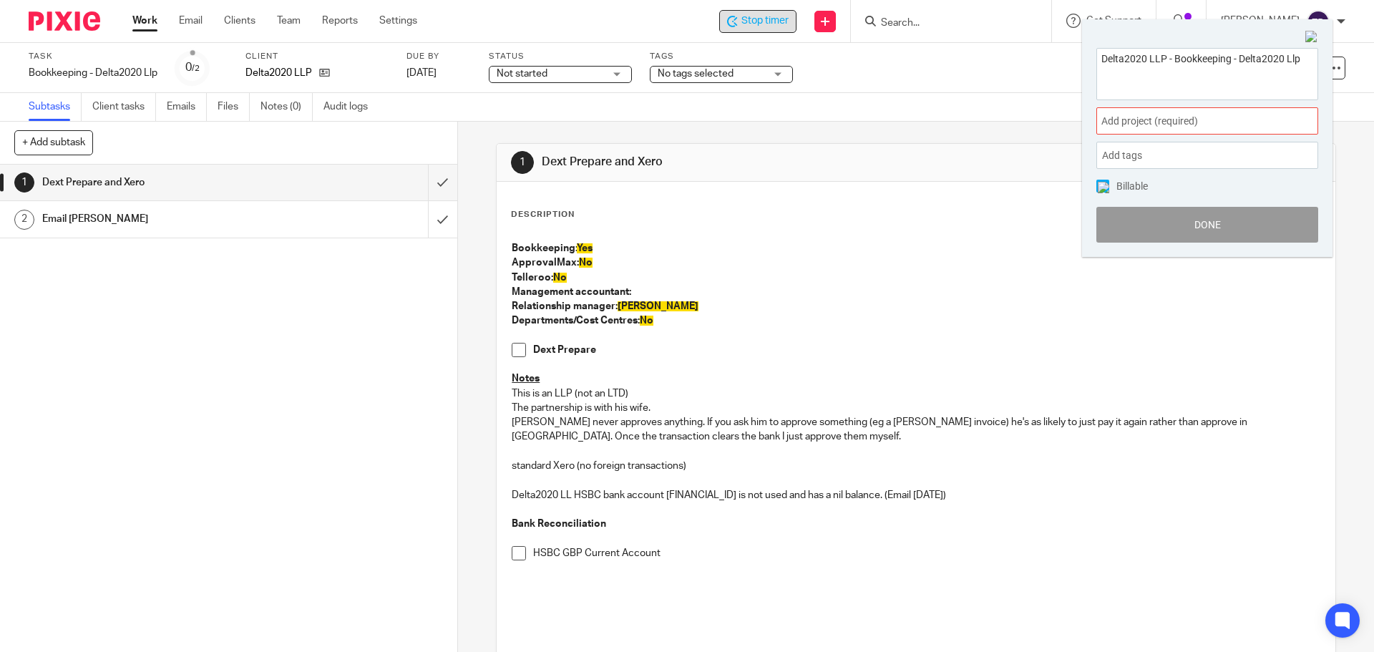
click at [1179, 118] on span "Add project (required) :" at bounding box center [1191, 121] width 180 height 15
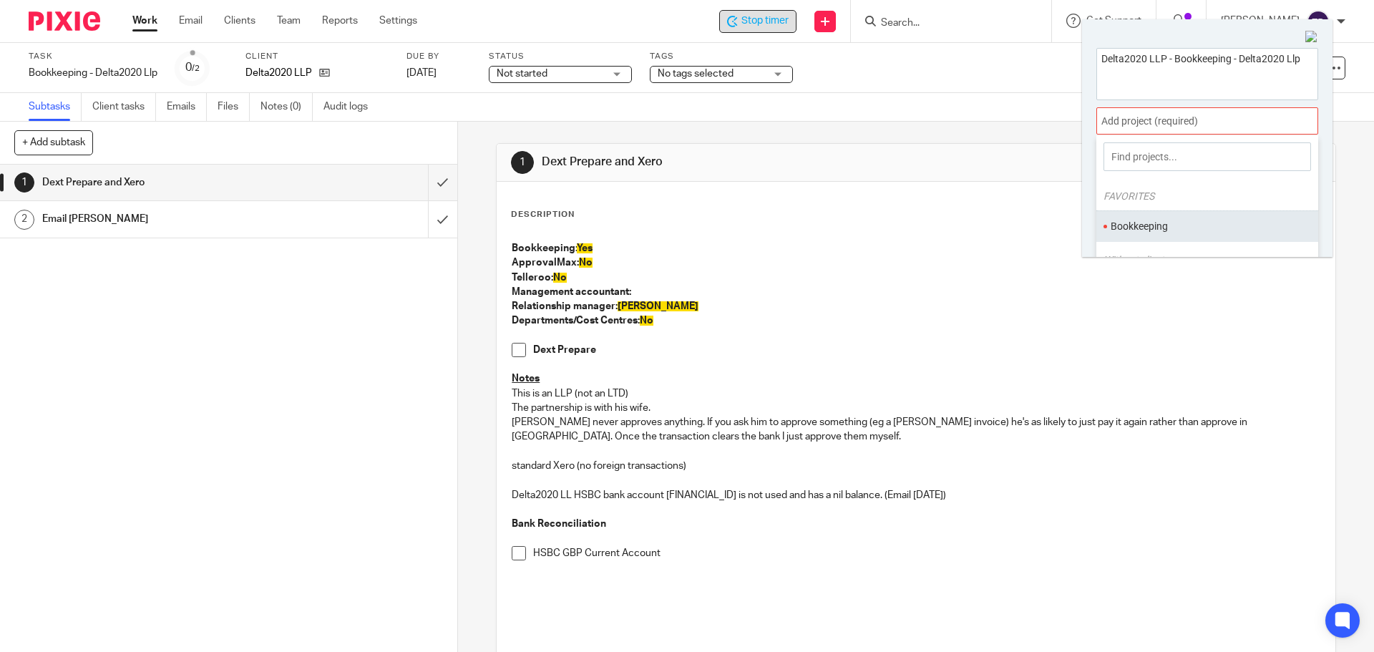
click at [1153, 232] on li "Bookkeeping" at bounding box center [1203, 226] width 187 height 15
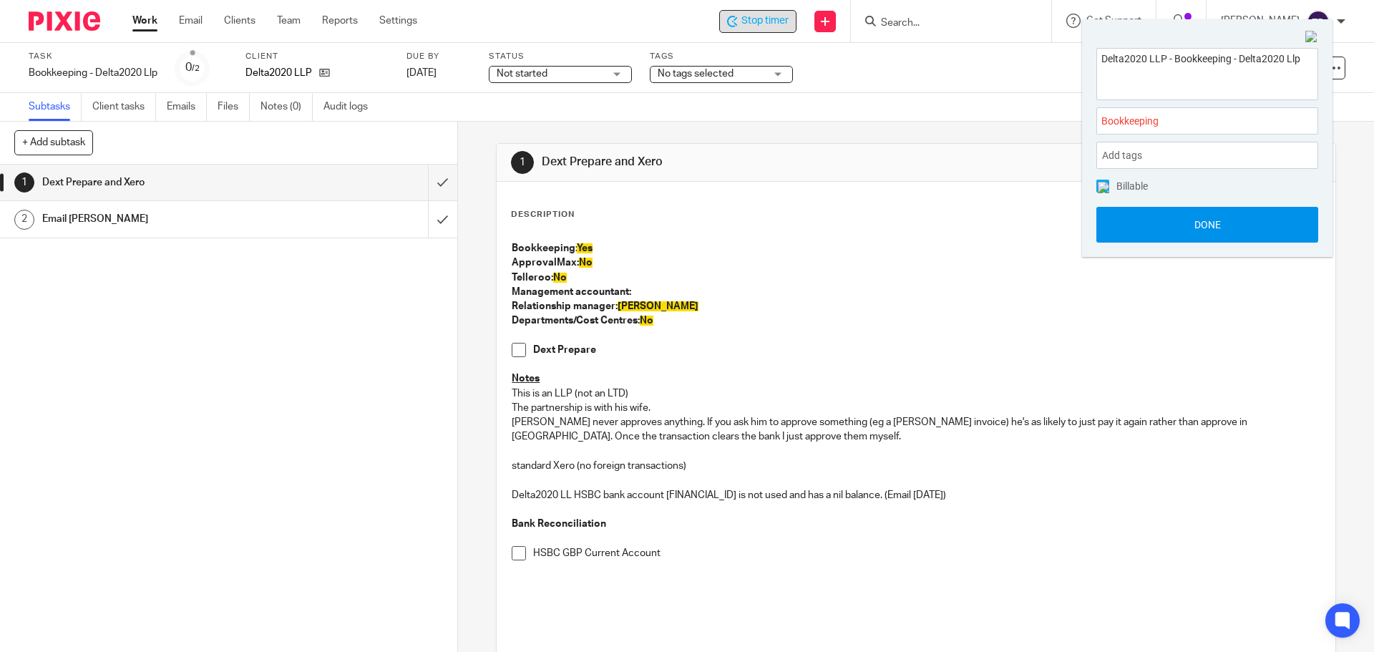
click at [1153, 220] on button "Done" at bounding box center [1207, 225] width 222 height 36
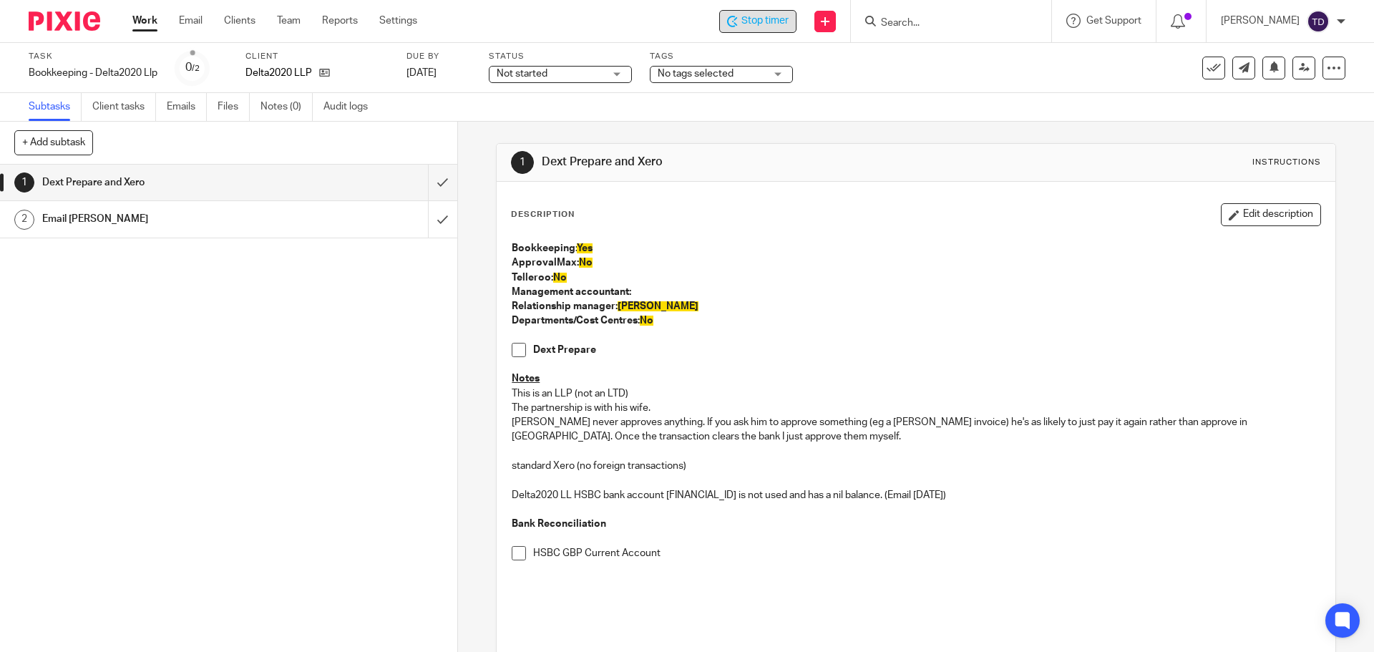
click at [520, 349] on span at bounding box center [519, 350] width 14 height 14
click at [301, 224] on div "Email [PERSON_NAME]" at bounding box center [227, 218] width 371 height 21
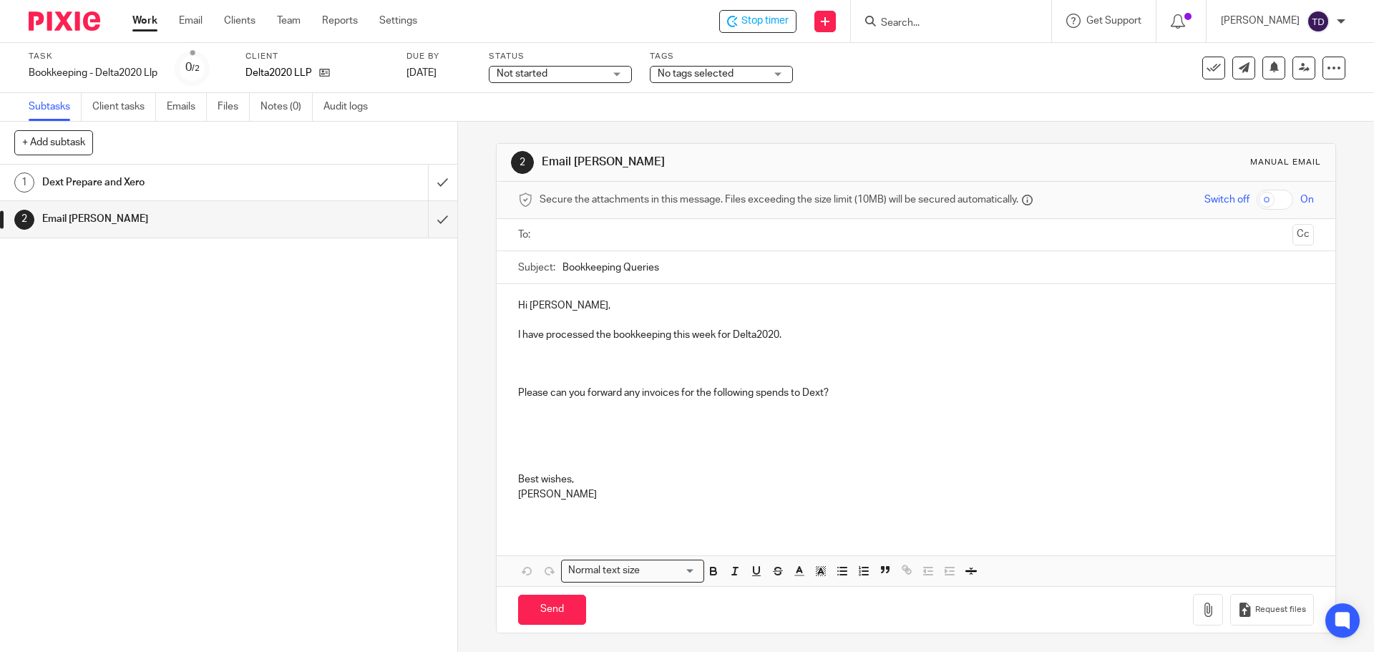
click at [308, 187] on div "Dext Prepare and Xero" at bounding box center [227, 182] width 371 height 21
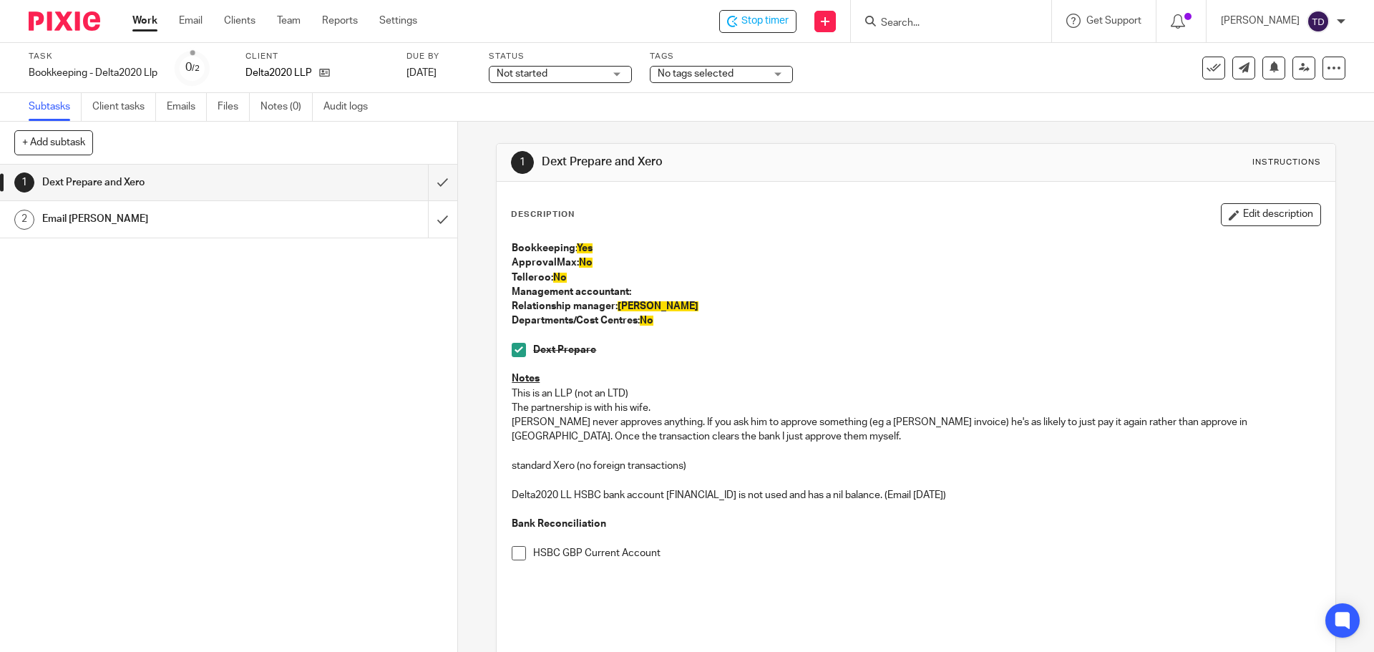
click at [519, 554] on span at bounding box center [519, 553] width 14 height 14
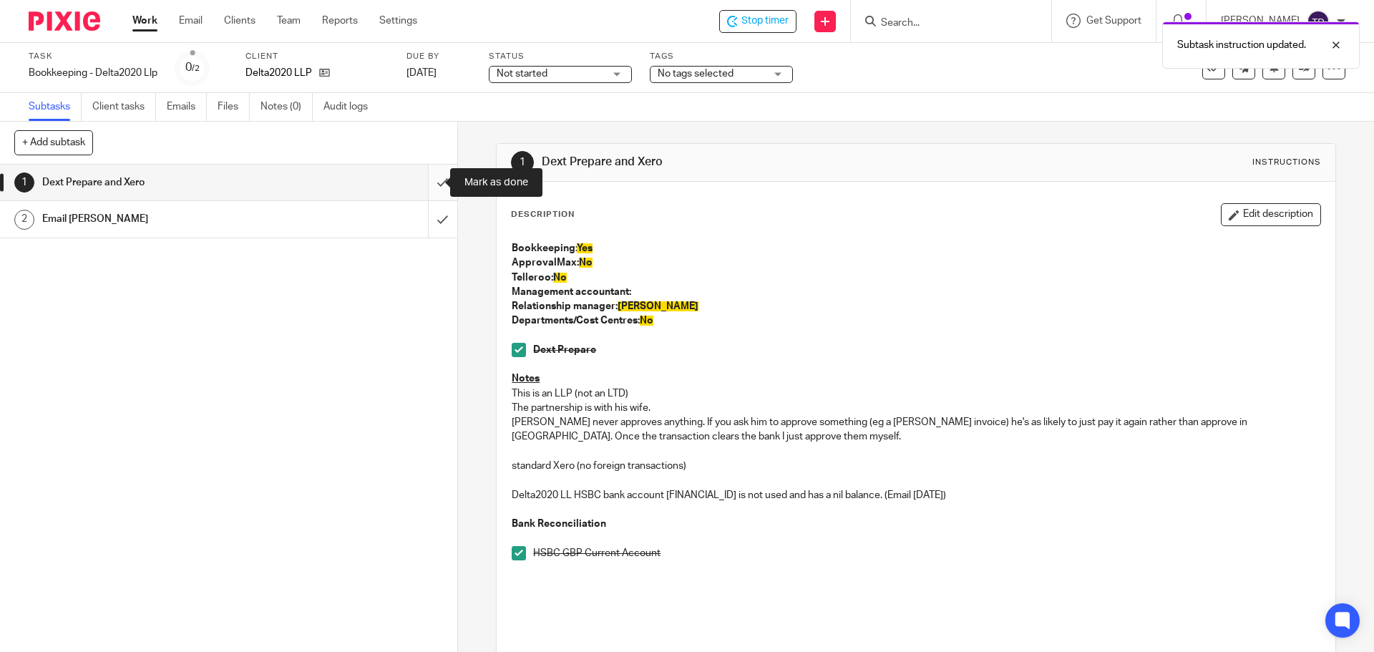
click at [431, 178] on input "submit" at bounding box center [228, 183] width 457 height 36
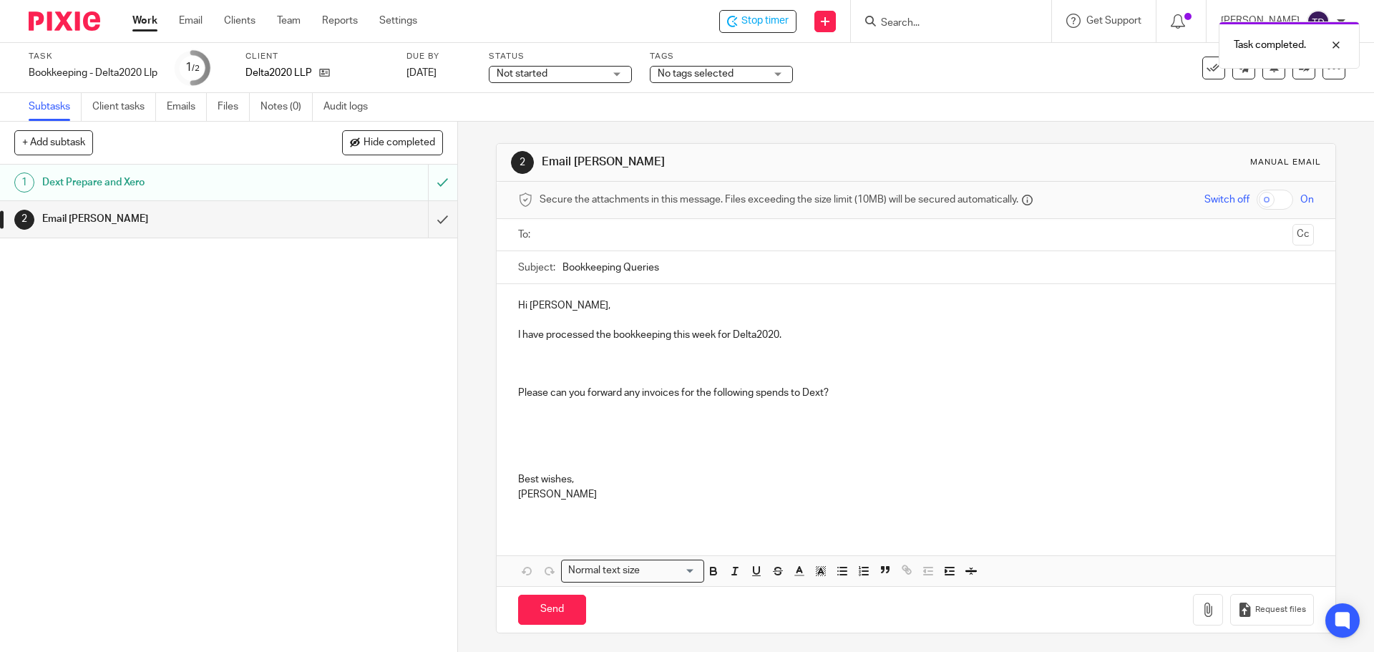
drag, startPoint x: 847, startPoint y: 394, endPoint x: 831, endPoint y: 394, distance: 15.7
click at [845, 394] on p "Please can you forward any invoices for the following spends to Dext?" at bounding box center [915, 393] width 795 height 14
drag, startPoint x: 834, startPoint y: 393, endPoint x: 879, endPoint y: 400, distance: 44.9
click at [936, 416] on div "Hi Simon, I have processed the bookkeeping this week for Delta2020. Please can …" at bounding box center [916, 405] width 838 height 243
click at [616, 304] on p "Hi [PERSON_NAME]," at bounding box center [915, 305] width 795 height 14
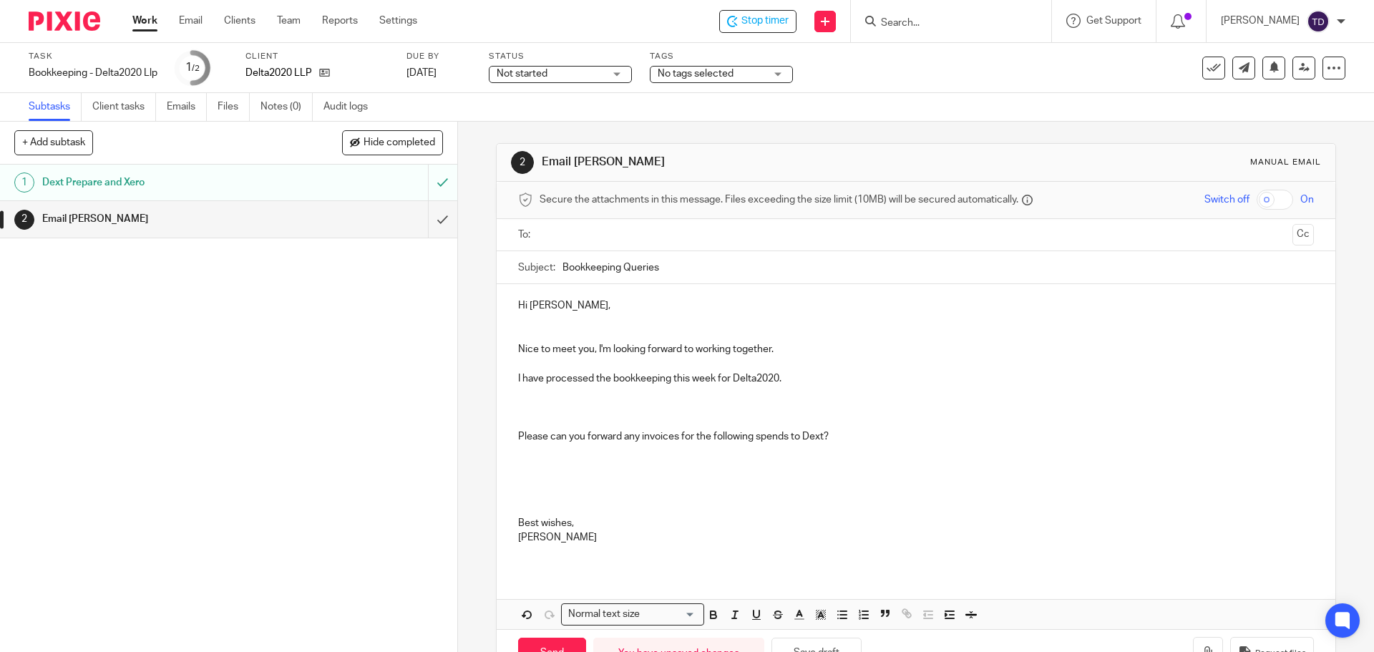
click at [518, 346] on p "Nice to meet you, I'm looking forward to working together." at bounding box center [915, 349] width 795 height 14
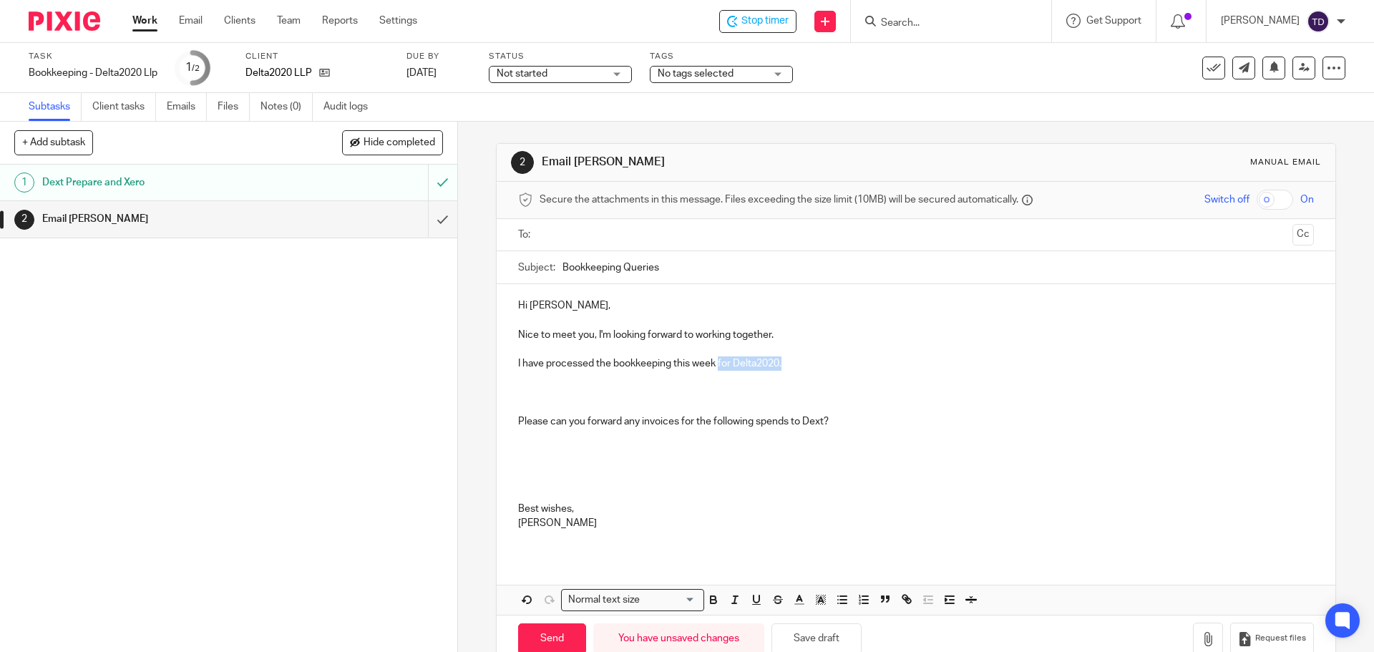
drag, startPoint x: 786, startPoint y: 364, endPoint x: 715, endPoint y: 363, distance: 70.8
click at [715, 363] on p "I have processed the bookkeeping this week for Delta2020." at bounding box center [915, 363] width 795 height 14
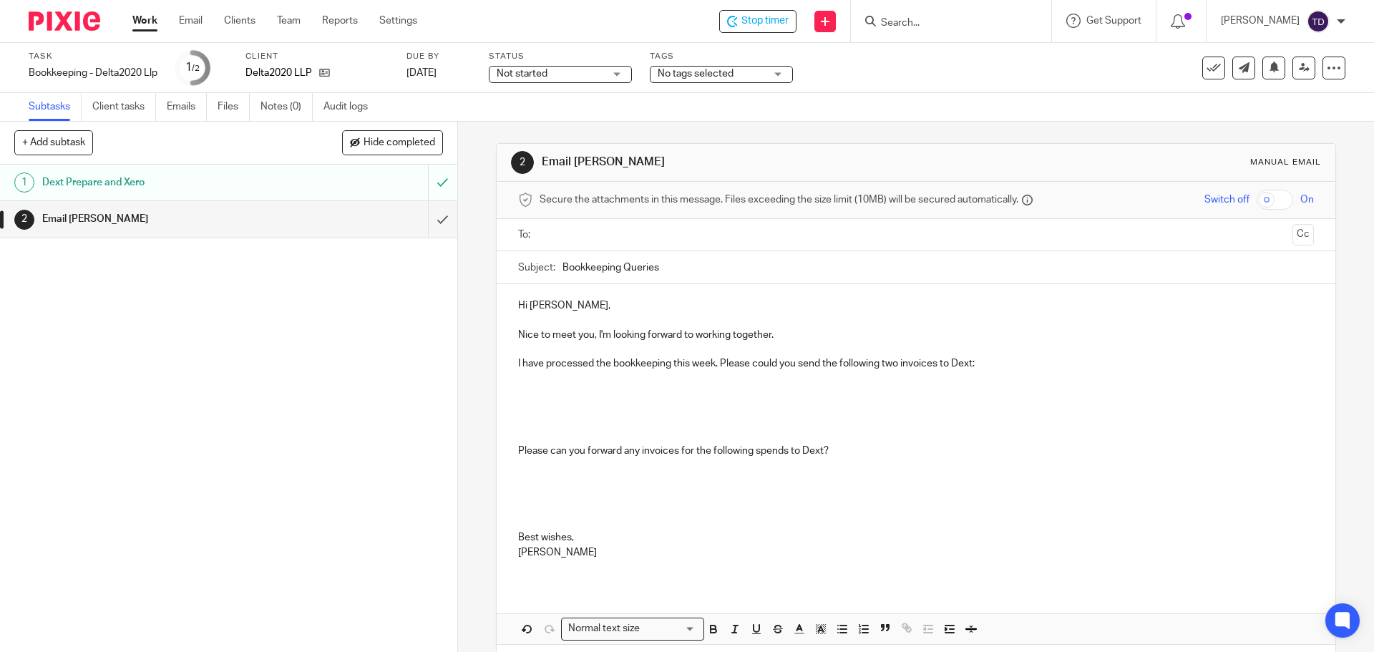
click at [721, 363] on p "I have processed the bookkeeping this week. Please could you send the following…" at bounding box center [915, 378] width 795 height 44
click at [1098, 372] on p "I have processed the bookkeeping this week. When you get a chance, please could…" at bounding box center [915, 378] width 795 height 44
click at [1087, 356] on p "I have processed the bookkeeping this week. When you get a chance, please could…" at bounding box center [915, 378] width 795 height 44
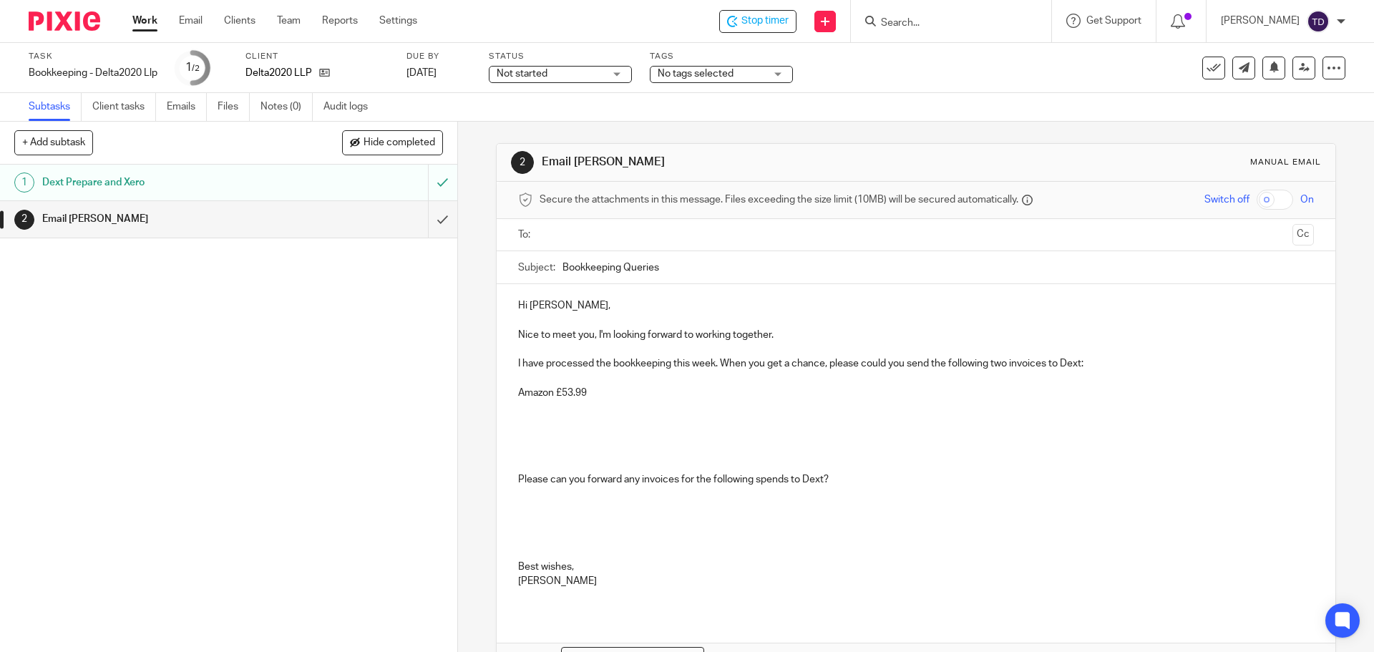
click at [518, 390] on p "I have processed the bookkeeping this week. When you get a chance, please could…" at bounding box center [915, 392] width 795 height 72
click at [655, 389] on p "I have processed the bookkeeping this week. When you get a chance, please could…" at bounding box center [915, 392] width 795 height 72
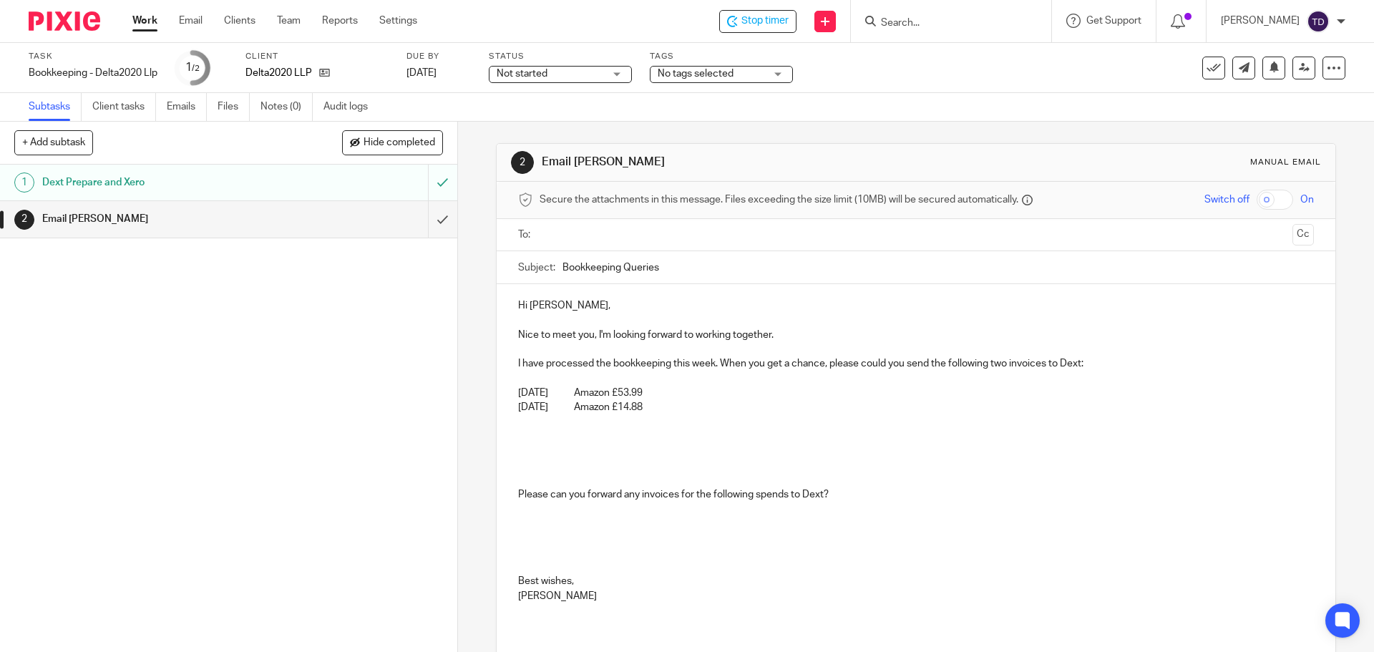
click at [613, 394] on p "I have processed the bookkeeping this week. When you get a chance, please could…" at bounding box center [915, 399] width 795 height 87
click at [610, 406] on p "I have processed the bookkeeping this week. When you get a chance, please could…" at bounding box center [915, 399] width 795 height 87
click at [688, 419] on p "I have processed the bookkeeping this week. When you get a chance, please could…" at bounding box center [915, 399] width 795 height 87
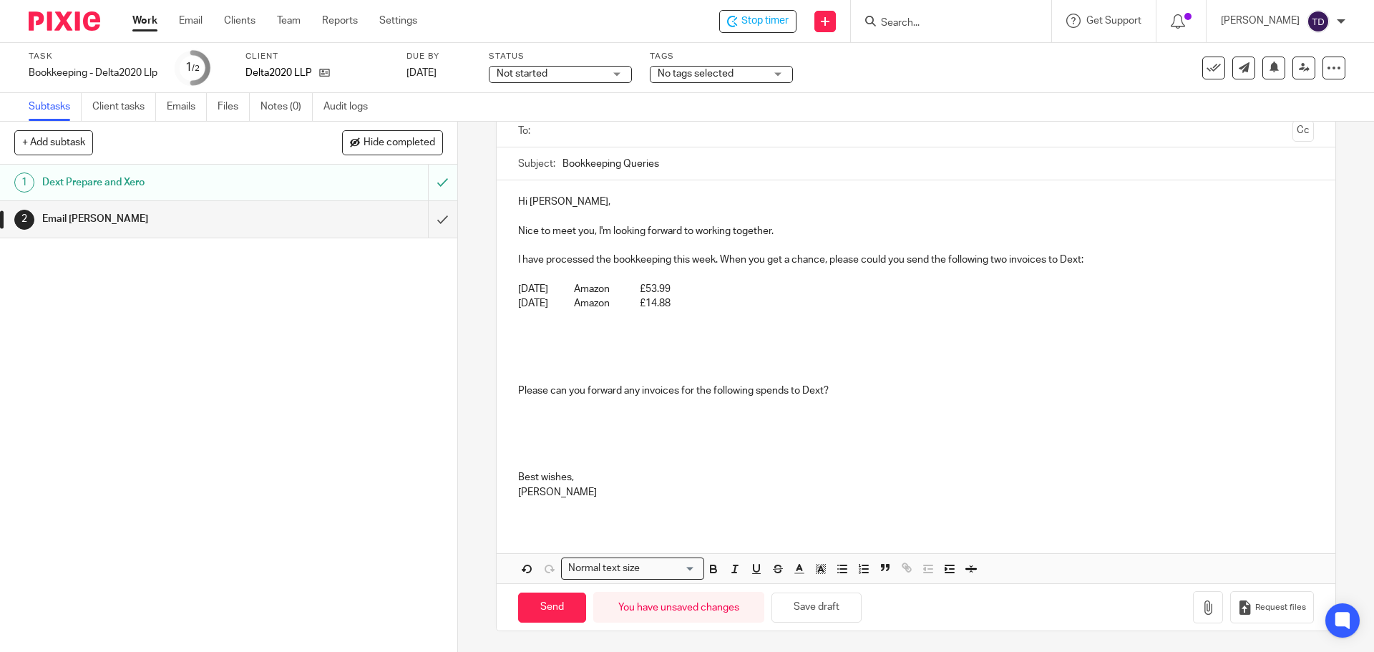
scroll to position [104, 0]
drag, startPoint x: 857, startPoint y: 387, endPoint x: 508, endPoint y: 396, distance: 349.3
click at [509, 396] on div "Hi Simon, Nice to meet you, I'm looking forward to working together. I have pro…" at bounding box center [916, 352] width 838 height 344
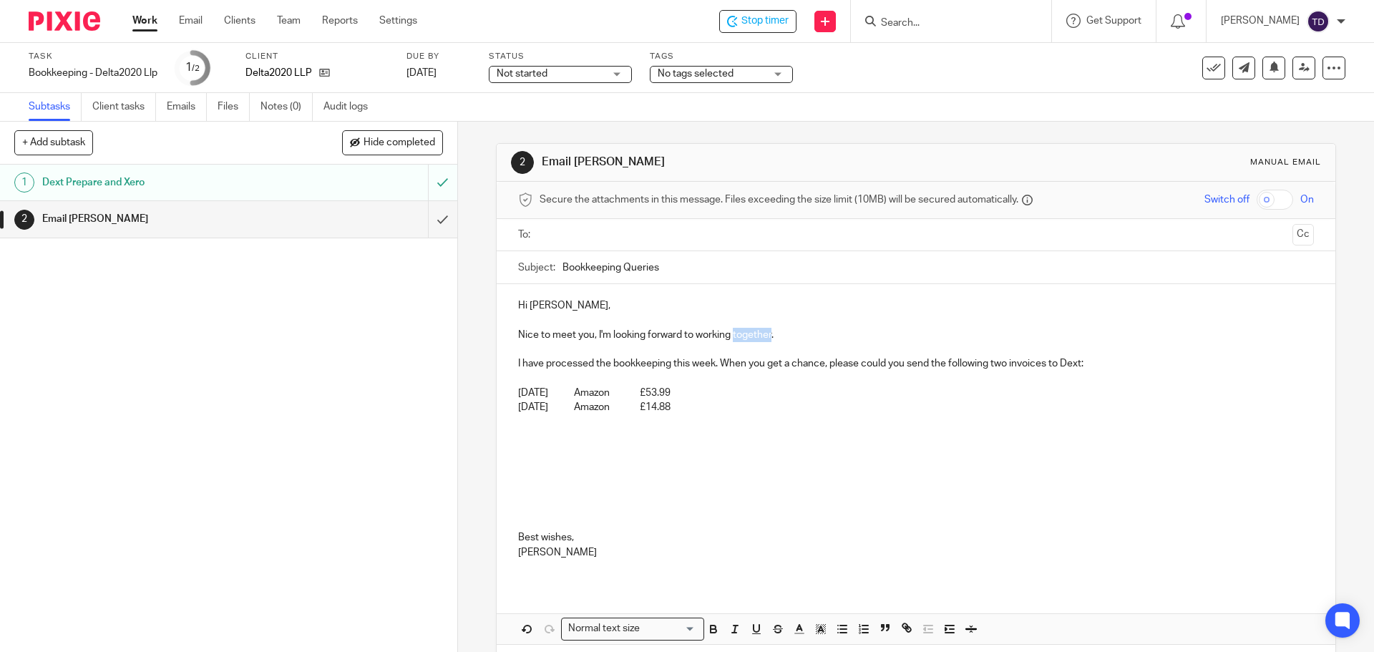
drag, startPoint x: 769, startPoint y: 335, endPoint x: 731, endPoint y: 333, distance: 37.9
click at [731, 333] on p "Nice to meet you, I'm looking forward to working together." at bounding box center [915, 335] width 795 height 14
drag, startPoint x: 768, startPoint y: 334, endPoint x: 733, endPoint y: 337, distance: 35.2
click at [733, 337] on p "Nice to meet you, I'm looking forward to working with you." at bounding box center [915, 335] width 795 height 14
click at [692, 414] on p "I have processed the bookkeeping this week. When you get a chance, please could…" at bounding box center [915, 399] width 795 height 87
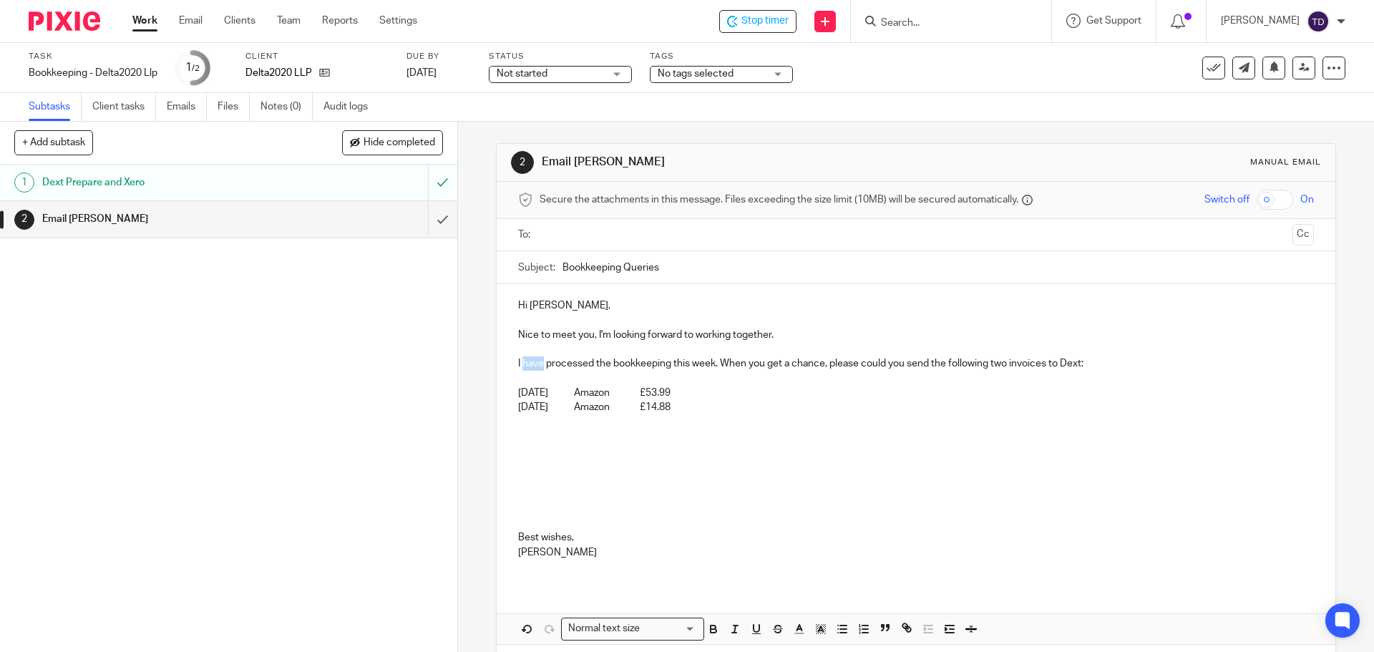
drag, startPoint x: 539, startPoint y: 364, endPoint x: 512, endPoint y: 369, distance: 26.9
click at [519, 366] on p "I have processed the bookkeeping this week. When you get a chance, please could…" at bounding box center [915, 399] width 795 height 87
click at [612, 446] on p at bounding box center [915, 451] width 795 height 14
click at [549, 456] on p at bounding box center [915, 451] width 795 height 14
click at [518, 509] on p at bounding box center [915, 494] width 795 height 72
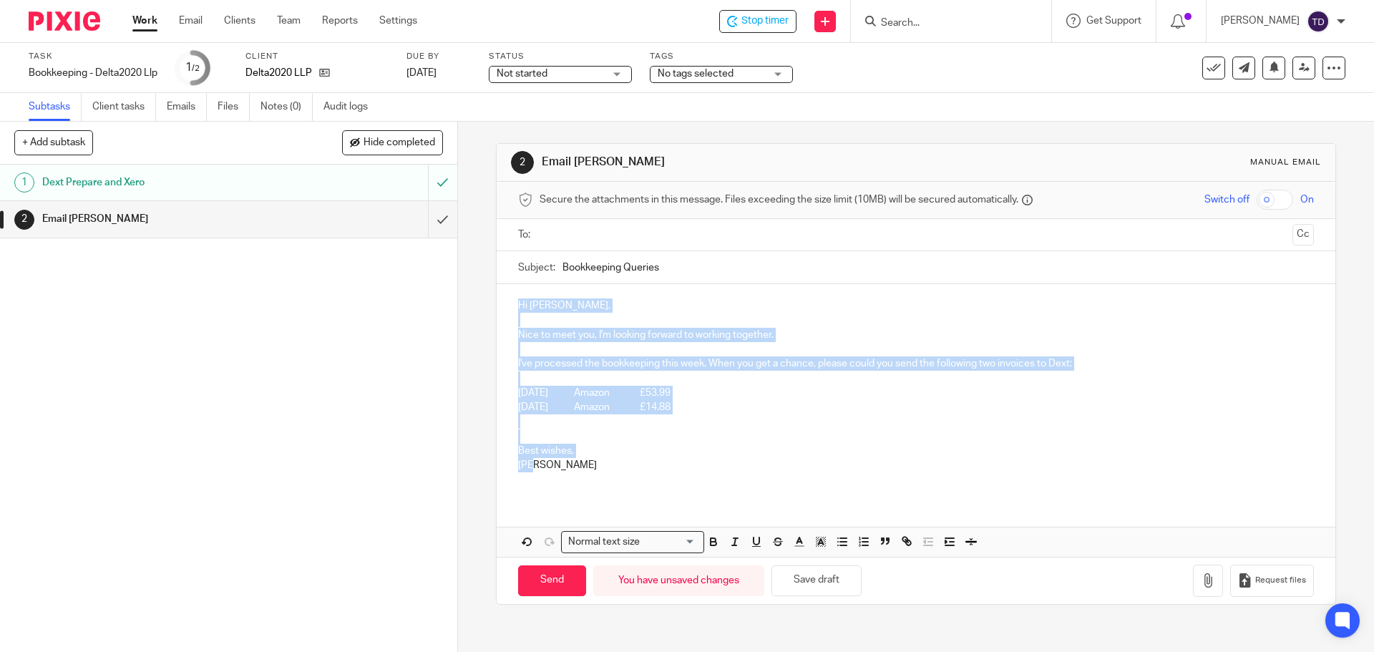
drag, startPoint x: 515, startPoint y: 302, endPoint x: 638, endPoint y: 423, distance: 172.5
click at [646, 462] on div "Hi Simon, Nice to meet you, I'm looking forward to working together. I've proce…" at bounding box center [916, 390] width 838 height 213
copy div "Hi Simon, Nice to meet you, I'm looking forward to working together. I've proce…"
click at [1244, 358] on p "I've processed the bookkeeping this week. When you get a chance, please could y…" at bounding box center [915, 399] width 795 height 87
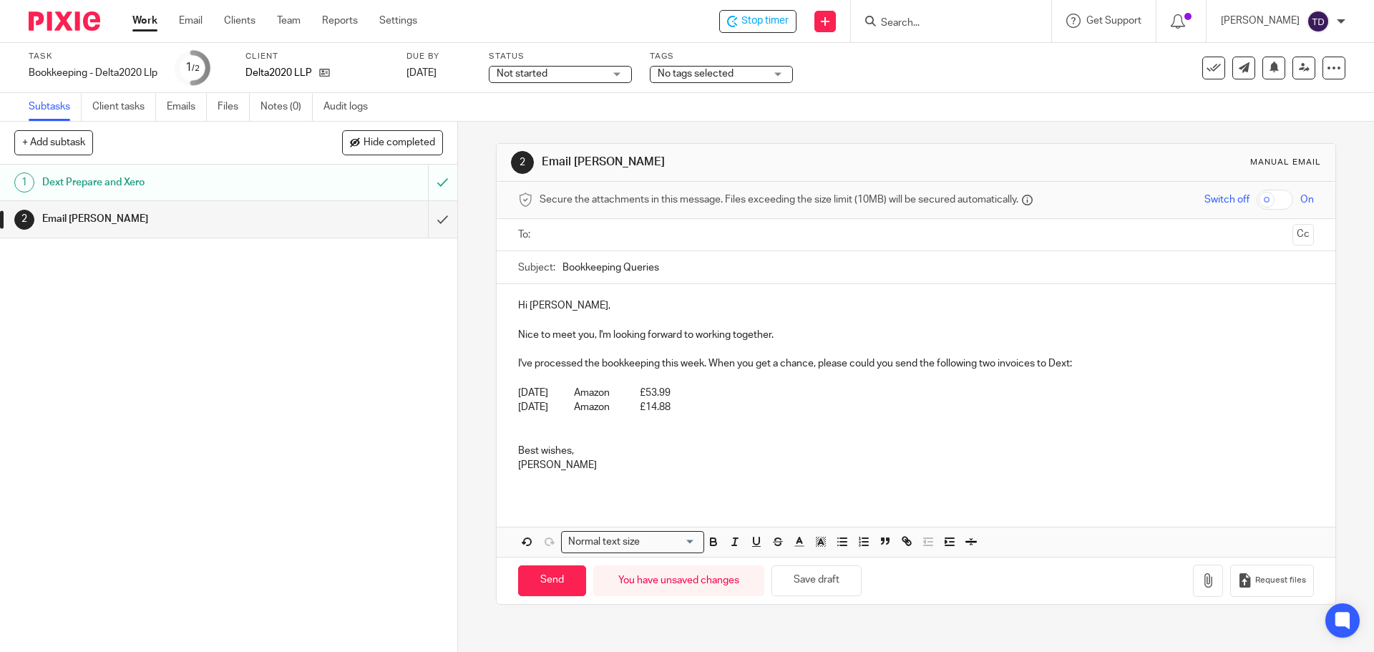
click at [669, 240] on input "text" at bounding box center [914, 235] width 741 height 16
drag, startPoint x: 634, startPoint y: 272, endPoint x: 575, endPoint y: 230, distance: 71.9
click at [1215, 353] on p at bounding box center [915, 352] width 795 height 14
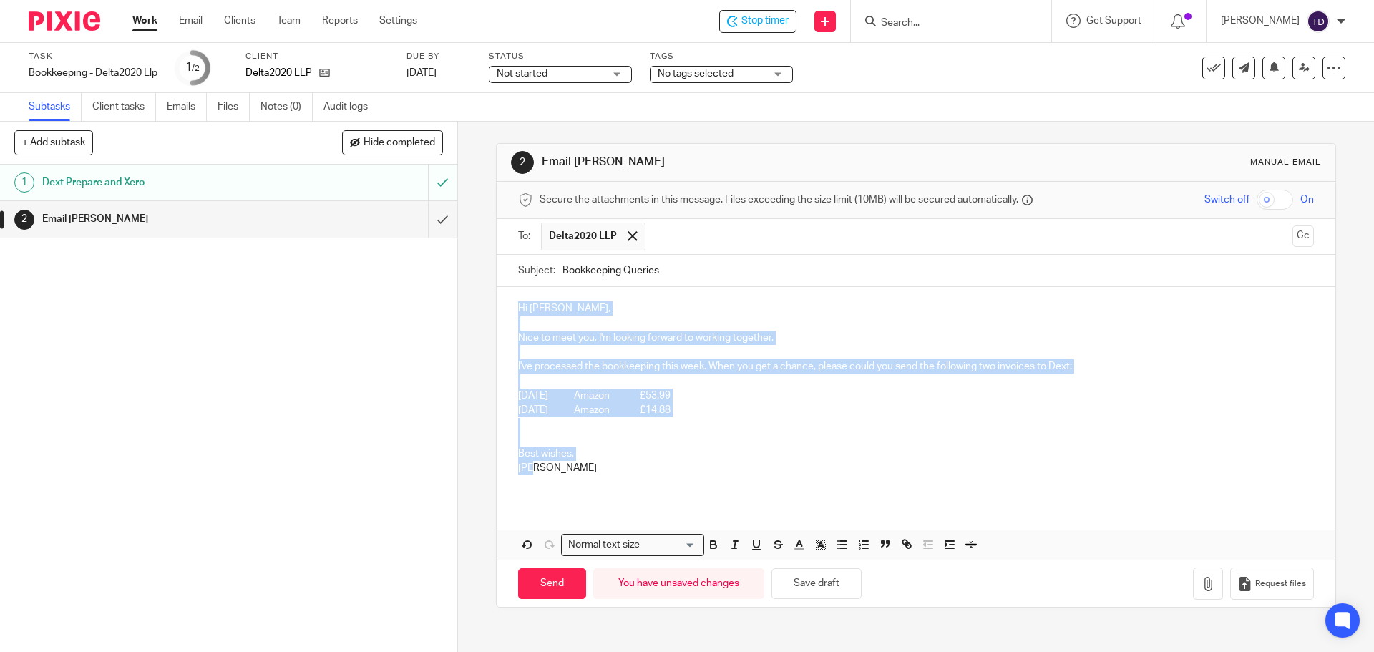
drag, startPoint x: 698, startPoint y: 472, endPoint x: 471, endPoint y: 302, distance: 283.6
click at [471, 302] on div "2 Email Simon Manual email Secure the attachments in this message. Files exceed…" at bounding box center [916, 387] width 916 height 530
copy div "Hi Simon, Nice to meet you, I'm looking forward to working together. I've proce…"
click at [1294, 406] on div "Hi Simon, Nice to meet you, I'm looking forward to working together. I've proce…" at bounding box center [916, 393] width 838 height 213
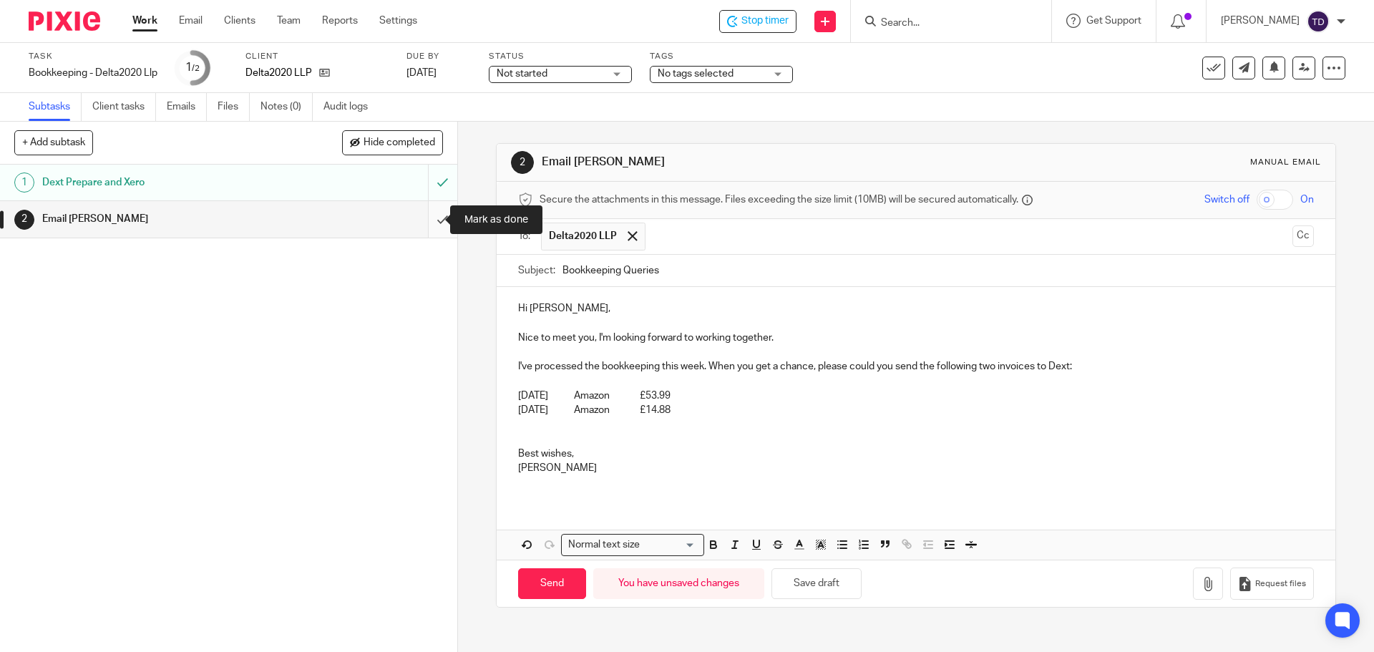
click at [429, 216] on input "submit" at bounding box center [228, 219] width 457 height 36
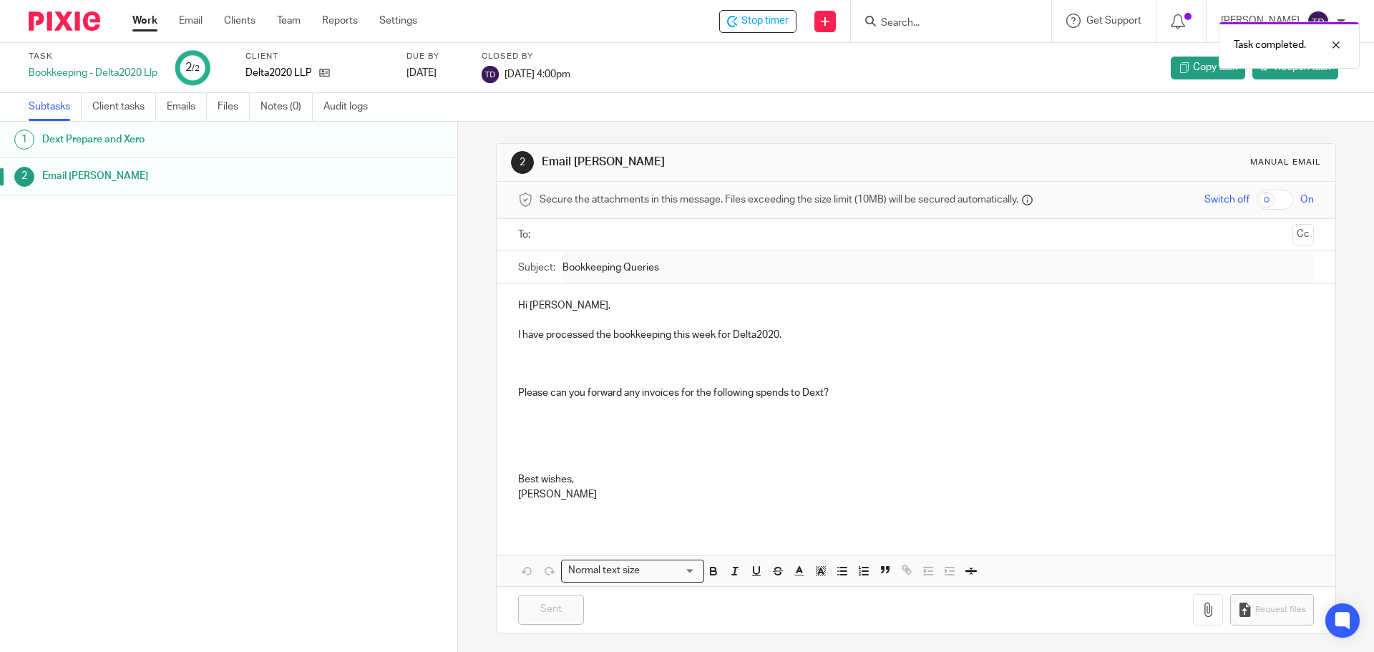
click at [148, 18] on link "Work" at bounding box center [144, 21] width 25 height 14
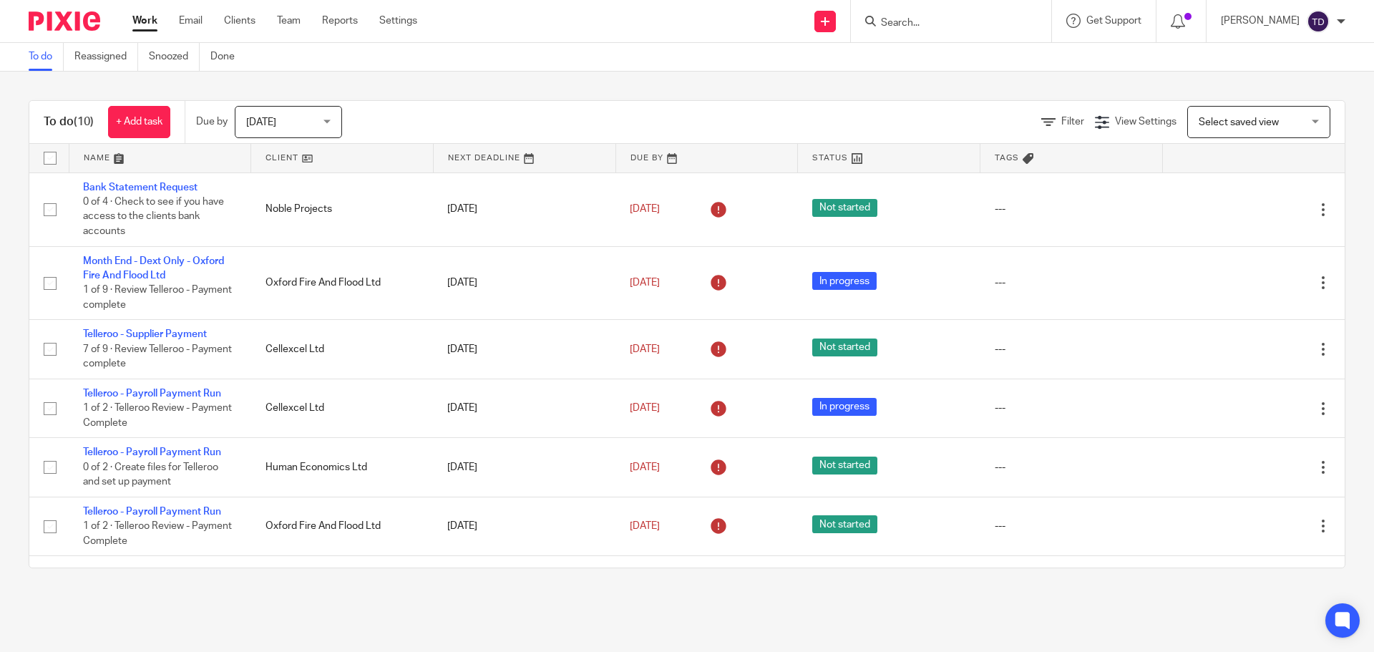
click at [918, 92] on div "To do (10) + Add task Due by Today Today Today Tomorrow This week Next week Thi…" at bounding box center [687, 334] width 1374 height 525
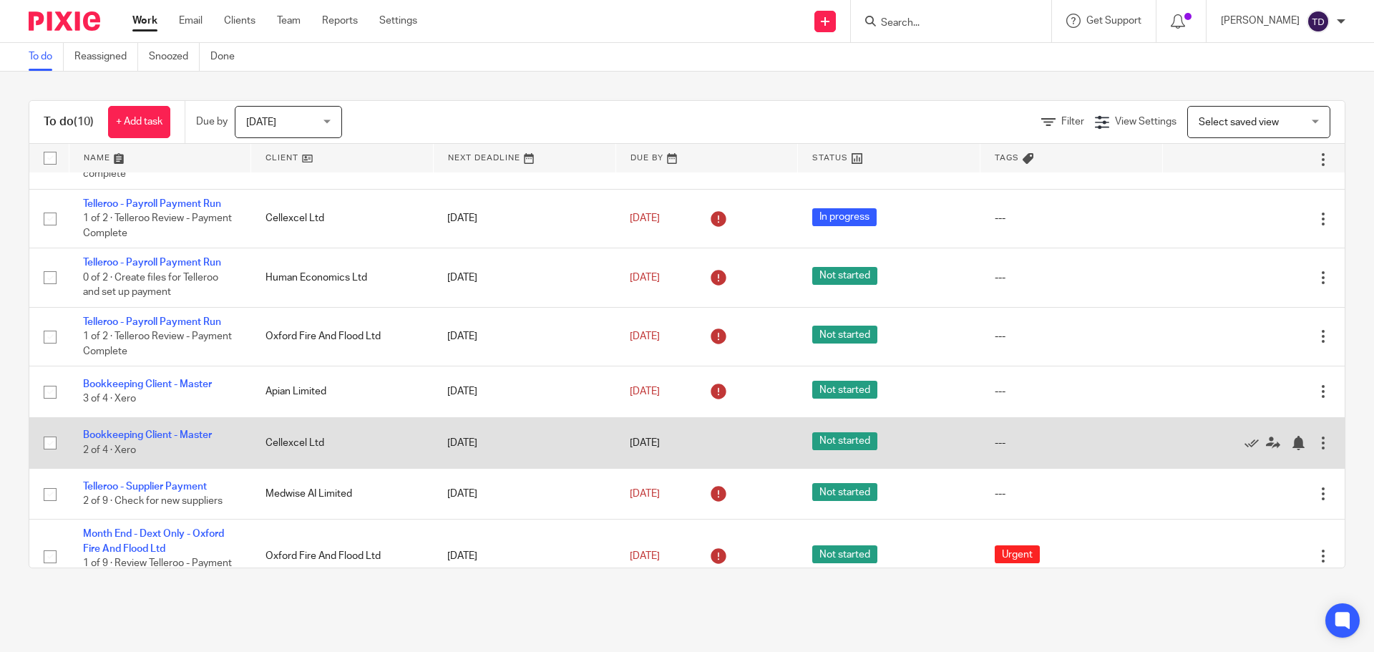
scroll to position [215, 0]
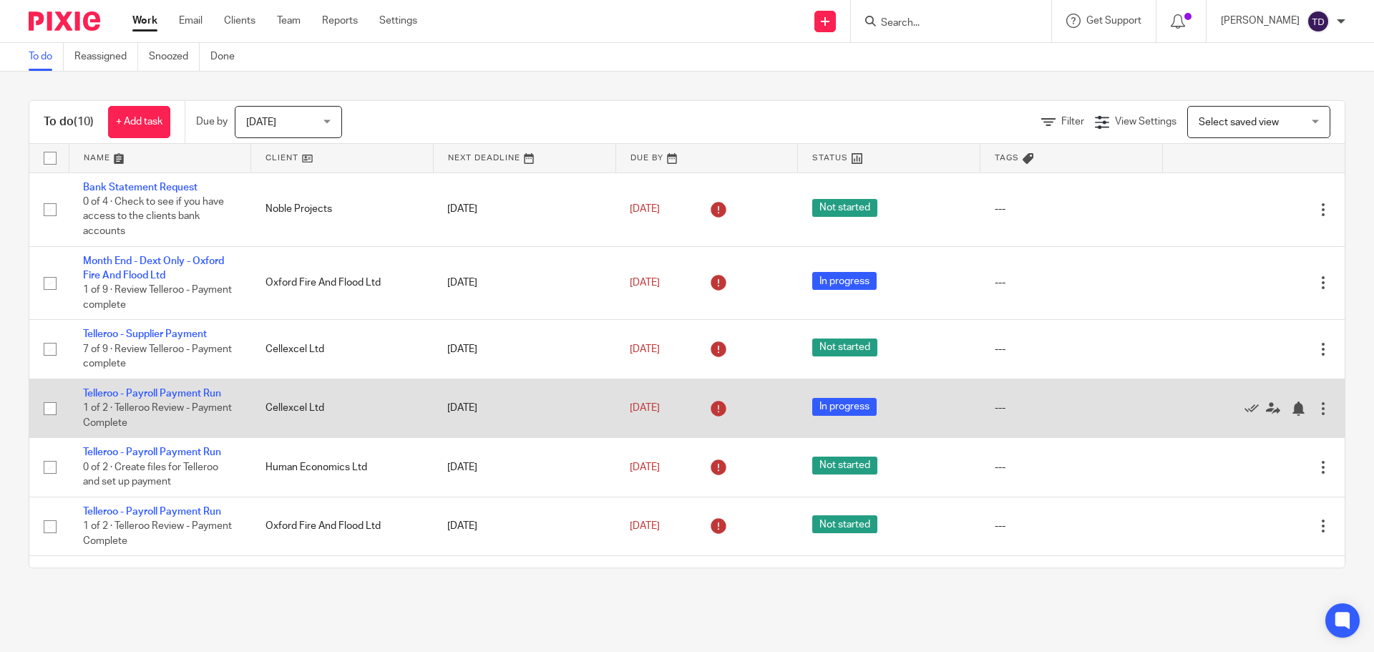
scroll to position [215, 0]
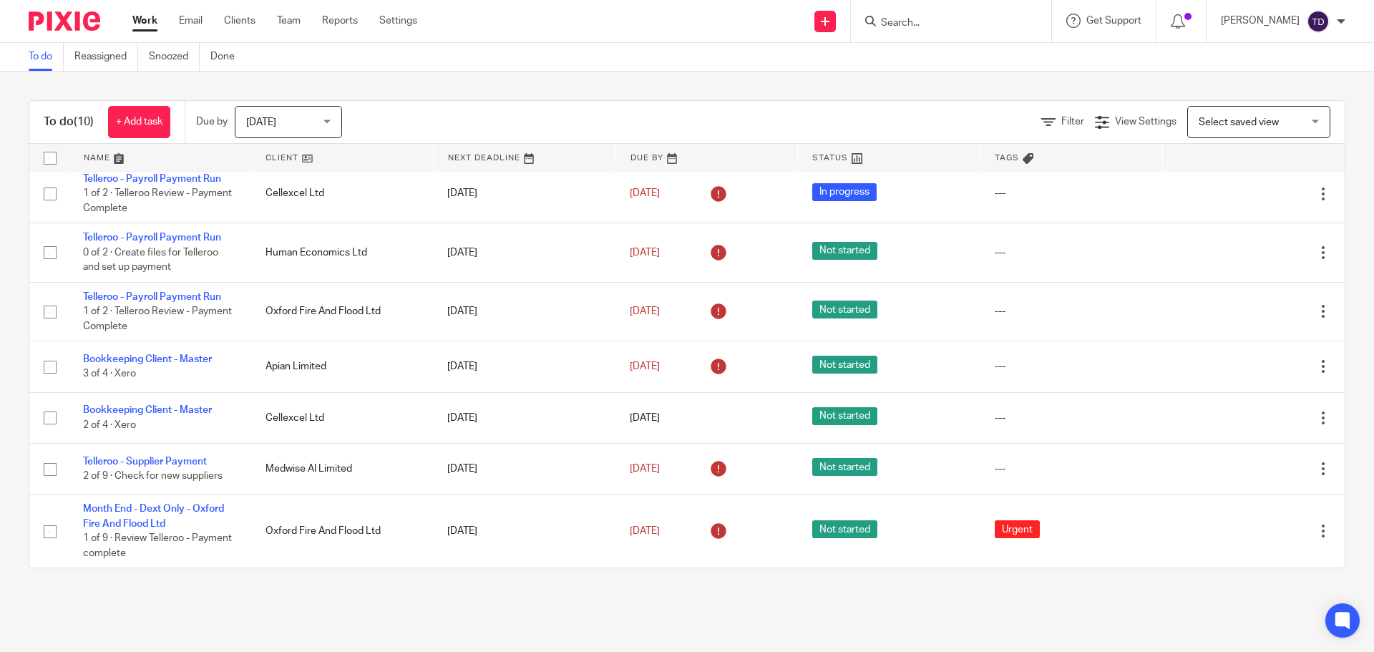
click at [1326, 26] on img at bounding box center [1317, 21] width 23 height 23
click at [1295, 102] on span "Logout" at bounding box center [1279, 99] width 32 height 10
